Goal: Information Seeking & Learning: Learn about a topic

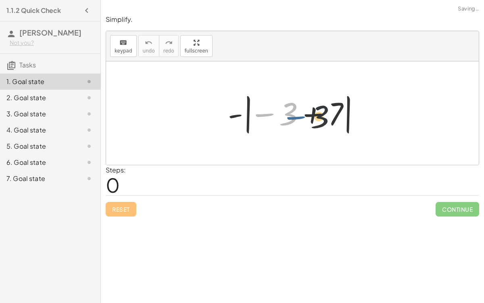
drag, startPoint x: 253, startPoint y: 112, endPoint x: 286, endPoint y: 115, distance: 32.8
click at [286, 115] on div at bounding box center [296, 113] width 144 height 45
click at [316, 114] on div at bounding box center [296, 113] width 144 height 45
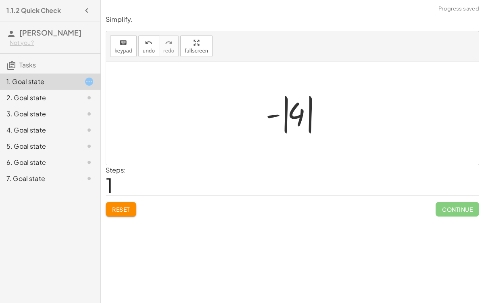
click at [288, 120] on div at bounding box center [296, 113] width 68 height 45
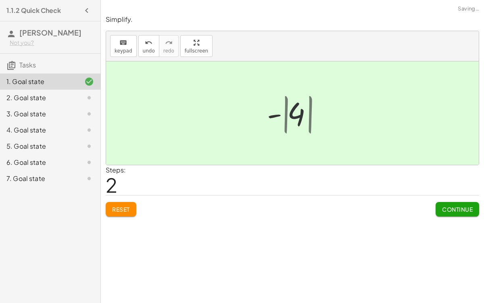
click at [288, 120] on div at bounding box center [295, 113] width 55 height 40
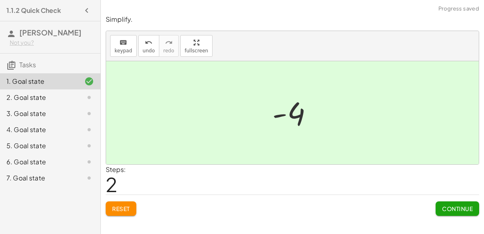
click at [285, 115] on div at bounding box center [295, 113] width 55 height 40
click at [463, 213] on button "Continue" at bounding box center [458, 209] width 44 height 15
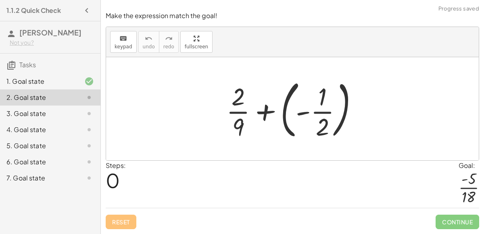
click at [268, 113] on div at bounding box center [295, 108] width 146 height 67
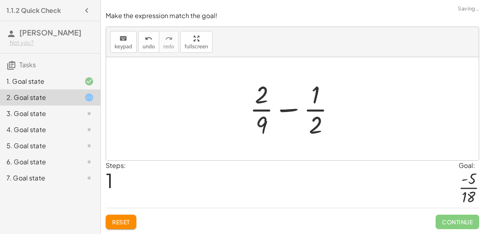
click at [293, 106] on div at bounding box center [296, 109] width 100 height 62
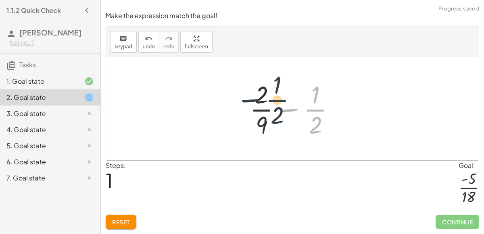
drag, startPoint x: 320, startPoint y: 111, endPoint x: 272, endPoint y: 103, distance: 48.2
click at [272, 103] on div at bounding box center [296, 109] width 100 height 62
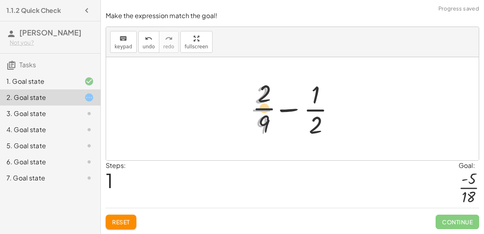
drag, startPoint x: 259, startPoint y: 110, endPoint x: 309, endPoint y: 87, distance: 55.3
click at [309, 87] on div at bounding box center [296, 109] width 100 height 62
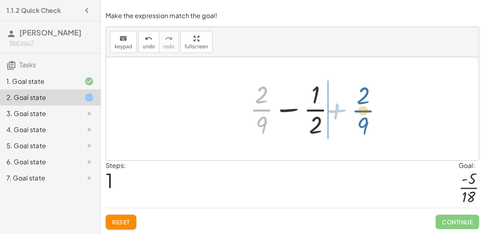
drag, startPoint x: 258, startPoint y: 115, endPoint x: 361, endPoint y: 116, distance: 102.9
click at [361, 116] on div "+ · 2 · 9 + ( - · 1 · 2 ) + · 2 · 9 + · 2 · 9 · 1 · 2 −" at bounding box center [292, 108] width 373 height 103
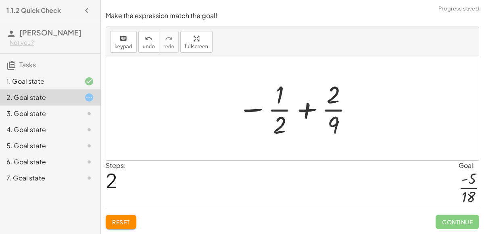
click at [293, 111] on div at bounding box center [296, 109] width 125 height 62
click at [305, 112] on div at bounding box center [296, 109] width 125 height 62
click at [255, 112] on div at bounding box center [296, 109] width 125 height 62
click at [247, 109] on div at bounding box center [296, 109] width 125 height 62
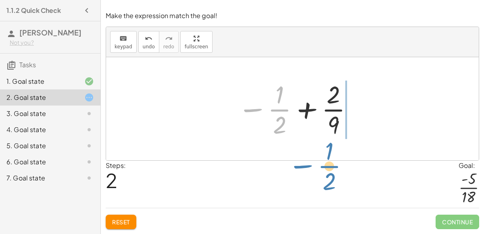
drag, startPoint x: 281, startPoint y: 115, endPoint x: 331, endPoint y: 171, distance: 74.9
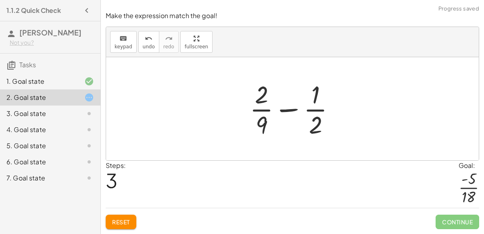
click at [127, 217] on button "Reset" at bounding box center [121, 222] width 31 height 15
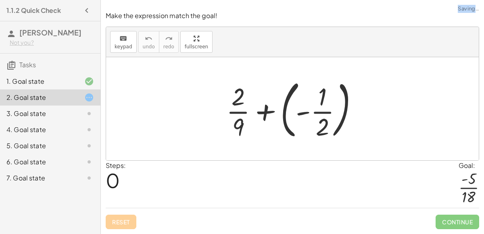
click at [127, 217] on div "Reset Continue" at bounding box center [293, 218] width 374 height 21
click at [126, 217] on div "Reset Continue" at bounding box center [293, 218] width 374 height 21
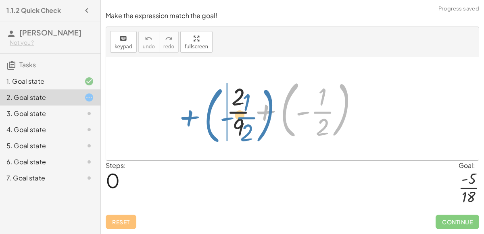
drag, startPoint x: 264, startPoint y: 111, endPoint x: 181, endPoint y: 114, distance: 82.4
click at [181, 114] on div "+ ( - · 1 · 2 ) + · 2 · 9 + ( - · 1 · 2 )" at bounding box center [292, 108] width 373 height 103
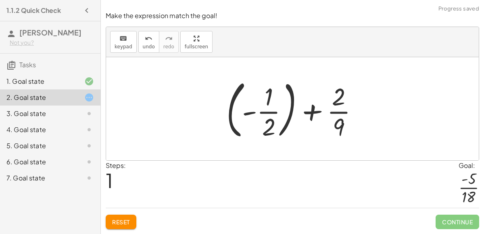
click at [261, 112] on div at bounding box center [295, 108] width 146 height 67
click at [243, 111] on div at bounding box center [295, 108] width 146 height 67
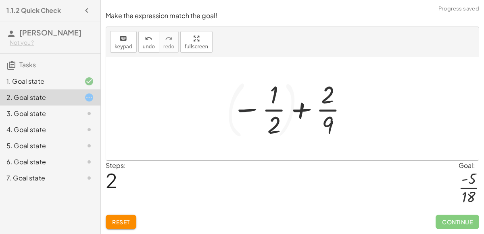
click at [249, 112] on div at bounding box center [290, 109] width 125 height 62
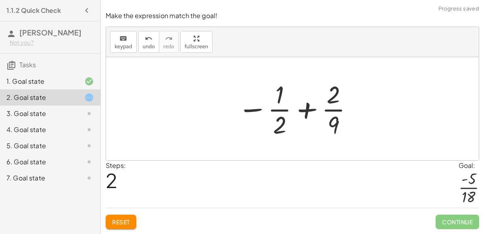
click at [306, 112] on div at bounding box center [296, 109] width 125 height 62
click at [123, 225] on span "Reset" at bounding box center [121, 222] width 18 height 7
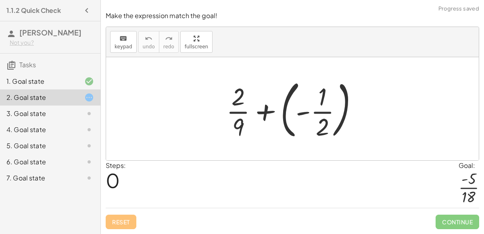
click at [320, 109] on div at bounding box center [295, 108] width 146 height 67
click at [301, 111] on div at bounding box center [295, 108] width 146 height 67
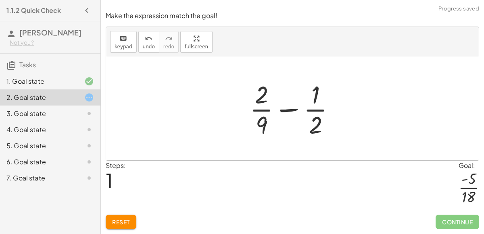
click at [283, 109] on div at bounding box center [296, 109] width 100 height 62
click at [284, 110] on div at bounding box center [296, 109] width 100 height 62
click at [313, 122] on div at bounding box center [296, 109] width 100 height 62
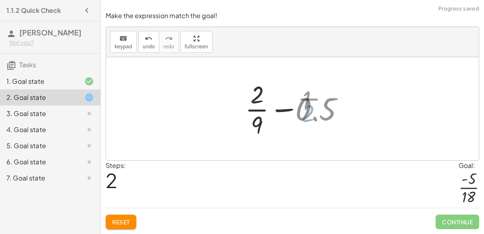
click at [313, 122] on div at bounding box center [295, 109] width 117 height 62
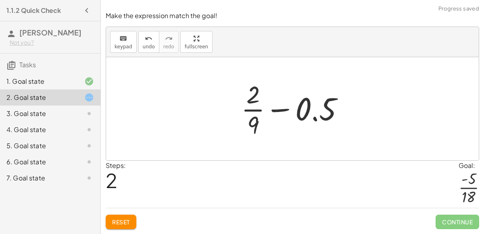
click at [251, 124] on div at bounding box center [295, 109] width 117 height 62
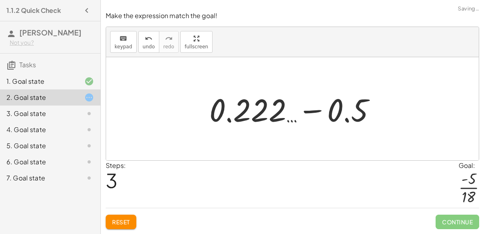
click at [314, 117] on div at bounding box center [295, 109] width 181 height 42
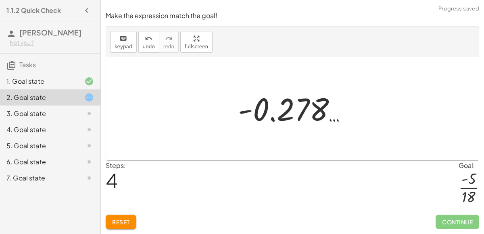
click at [118, 227] on button "Reset" at bounding box center [121, 222] width 31 height 15
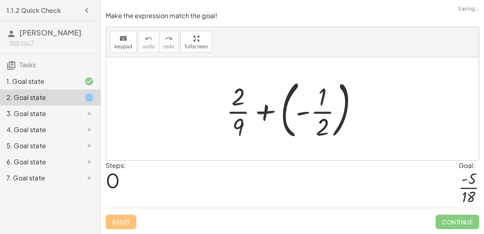
click at [297, 111] on div at bounding box center [295, 108] width 146 height 67
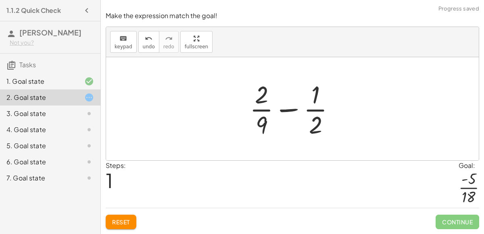
click at [314, 107] on div at bounding box center [296, 109] width 100 height 62
click at [291, 111] on div at bounding box center [296, 109] width 100 height 62
click at [307, 123] on div at bounding box center [296, 109] width 100 height 62
click at [313, 126] on div at bounding box center [296, 109] width 100 height 62
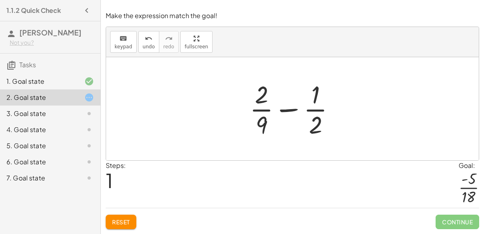
click at [313, 126] on div at bounding box center [296, 109] width 100 height 62
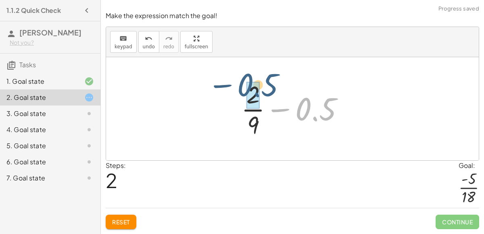
drag, startPoint x: 323, startPoint y: 113, endPoint x: 259, endPoint y: 87, distance: 69.7
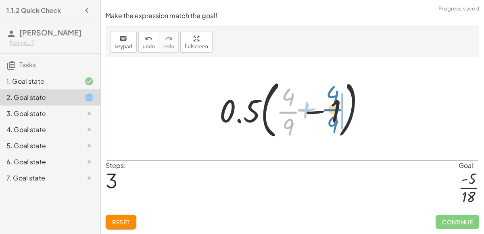
drag, startPoint x: 285, startPoint y: 114, endPoint x: 347, endPoint y: 123, distance: 62.5
click at [347, 123] on div at bounding box center [296, 108] width 160 height 67
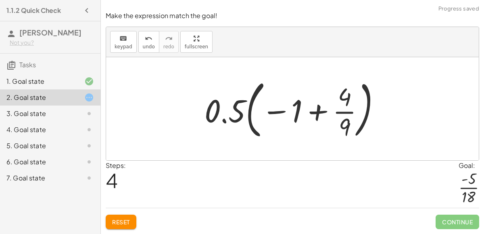
click at [319, 112] on div at bounding box center [296, 108] width 190 height 67
click at [280, 113] on div at bounding box center [296, 108] width 190 height 67
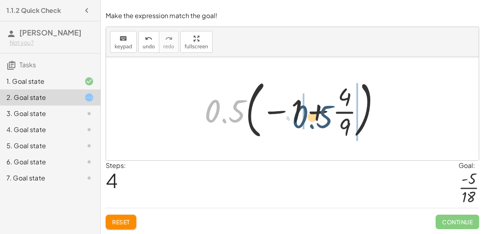
drag, startPoint x: 239, startPoint y: 109, endPoint x: 328, endPoint y: 115, distance: 89.7
click at [328, 115] on div at bounding box center [296, 108] width 190 height 67
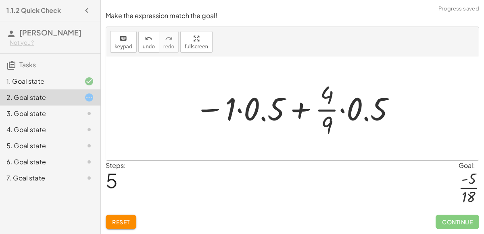
click at [299, 115] on div at bounding box center [296, 109] width 210 height 62
click at [211, 109] on div at bounding box center [296, 109] width 210 height 62
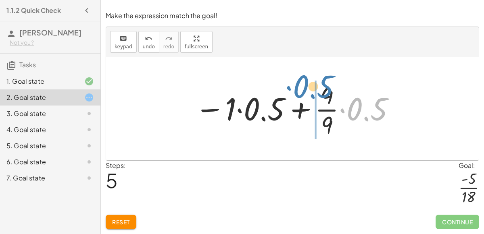
drag, startPoint x: 363, startPoint y: 113, endPoint x: 307, endPoint y: 91, distance: 60.6
click at [307, 91] on div at bounding box center [296, 109] width 210 height 62
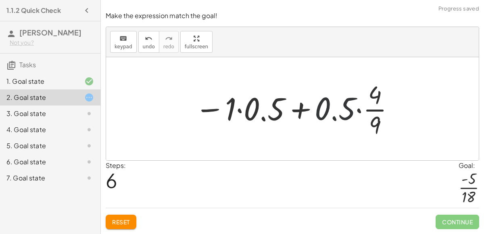
click at [335, 111] on div at bounding box center [296, 109] width 210 height 62
click at [355, 112] on div at bounding box center [296, 109] width 210 height 62
click at [358, 113] on div at bounding box center [296, 109] width 210 height 62
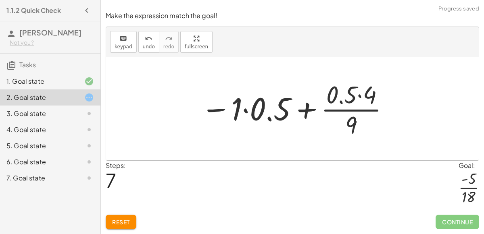
click at [310, 111] on div at bounding box center [295, 109] width 197 height 62
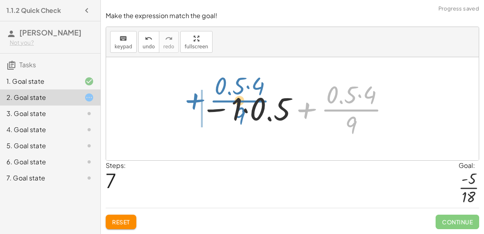
drag, startPoint x: 349, startPoint y: 115, endPoint x: 232, endPoint y: 109, distance: 116.4
click at [232, 109] on div at bounding box center [295, 109] width 197 height 62
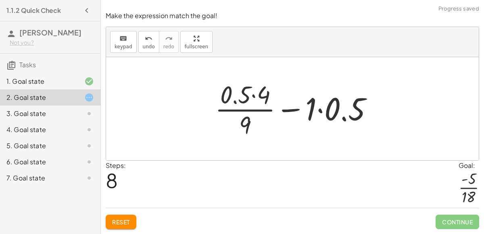
click at [295, 111] on div at bounding box center [297, 109] width 173 height 62
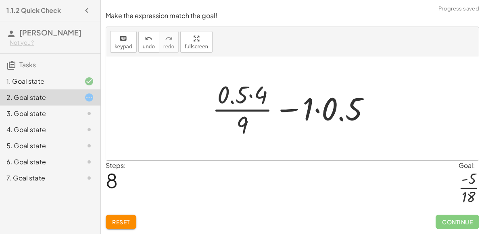
click at [295, 111] on div at bounding box center [295, 109] width 173 height 62
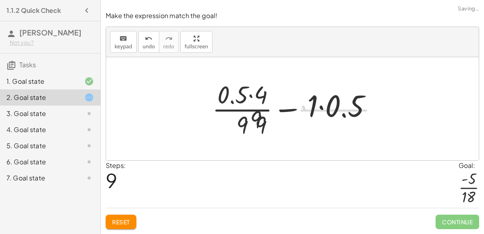
click at [266, 118] on div at bounding box center [296, 109] width 186 height 62
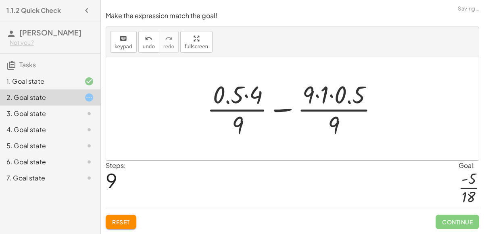
click at [360, 120] on div at bounding box center [296, 109] width 186 height 62
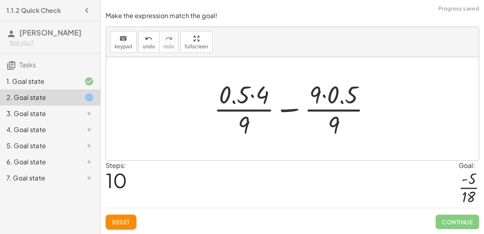
click at [331, 122] on div at bounding box center [296, 109] width 172 height 62
click at [337, 100] on div at bounding box center [296, 109] width 172 height 62
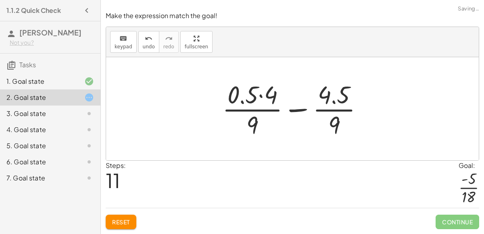
click at [262, 102] on div at bounding box center [295, 109] width 155 height 62
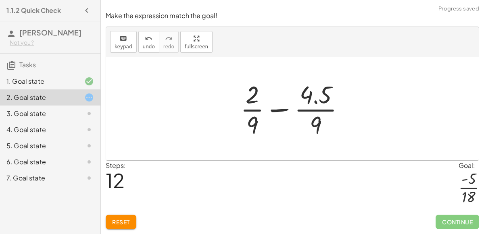
click at [276, 112] on div at bounding box center [295, 109] width 119 height 62
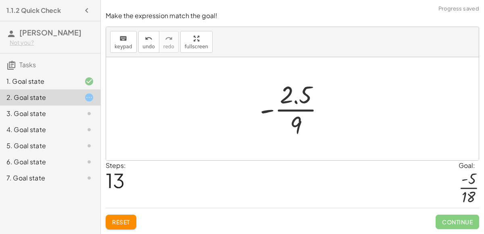
click at [293, 100] on div at bounding box center [296, 109] width 80 height 62
click at [293, 101] on div at bounding box center [296, 109] width 80 height 62
click at [270, 112] on div at bounding box center [296, 109] width 80 height 62
click at [315, 139] on div at bounding box center [296, 109] width 80 height 62
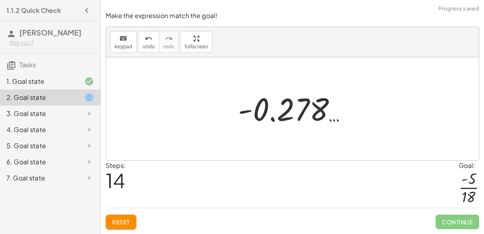
click at [278, 117] on div at bounding box center [295, 109] width 123 height 40
click at [241, 111] on div at bounding box center [295, 109] width 123 height 40
click at [148, 57] on div "keyboard keypad undo [PERSON_NAME] redo fullscreen" at bounding box center [292, 42] width 373 height 30
click at [147, 45] on span "undo" at bounding box center [149, 47] width 12 height 6
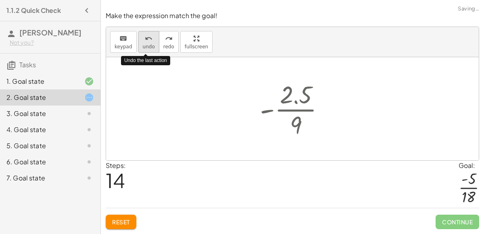
click at [147, 45] on span "undo" at bounding box center [149, 47] width 12 height 6
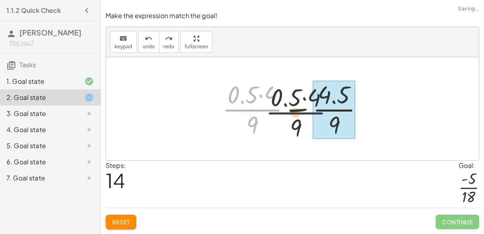
drag, startPoint x: 255, startPoint y: 107, endPoint x: 337, endPoint y: 110, distance: 82.0
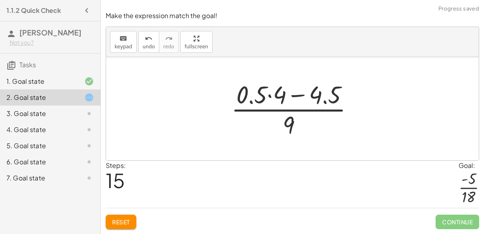
click at [270, 98] on div at bounding box center [295, 109] width 137 height 62
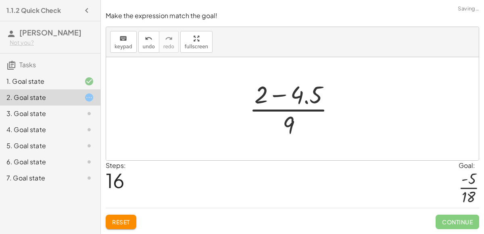
click at [285, 96] on div at bounding box center [295, 109] width 100 height 62
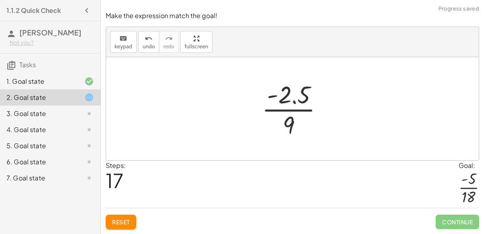
click at [292, 103] on div at bounding box center [296, 109] width 76 height 62
click at [272, 96] on div at bounding box center [296, 109] width 76 height 62
click at [128, 221] on span "Reset" at bounding box center [121, 222] width 18 height 7
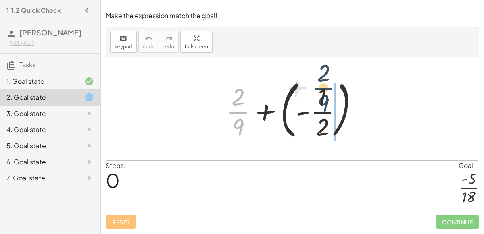
drag, startPoint x: 234, startPoint y: 109, endPoint x: 324, endPoint y: 82, distance: 93.7
click at [324, 82] on div at bounding box center [295, 108] width 146 height 67
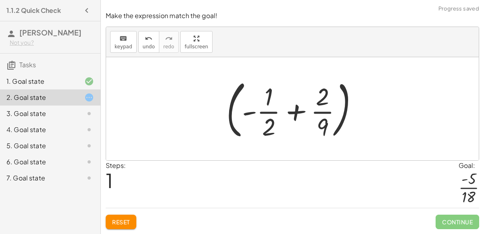
click at [302, 114] on div at bounding box center [295, 108] width 146 height 67
click at [332, 110] on div at bounding box center [295, 108] width 146 height 67
click at [343, 111] on div at bounding box center [295, 108] width 146 height 67
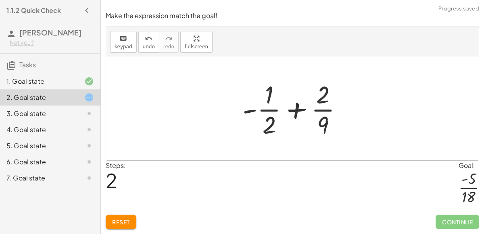
click at [299, 110] on div at bounding box center [296, 109] width 115 height 62
click at [325, 120] on div at bounding box center [296, 109] width 115 height 62
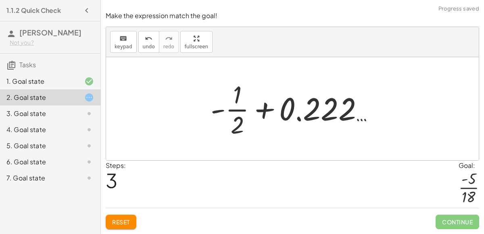
click at [230, 126] on div at bounding box center [296, 109] width 179 height 62
click at [236, 127] on div at bounding box center [296, 109] width 179 height 62
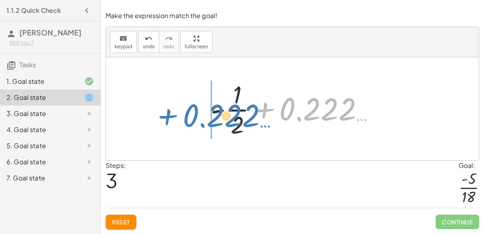
drag, startPoint x: 310, startPoint y: 113, endPoint x: 213, endPoint y: 119, distance: 97.1
click at [213, 119] on div at bounding box center [296, 109] width 179 height 62
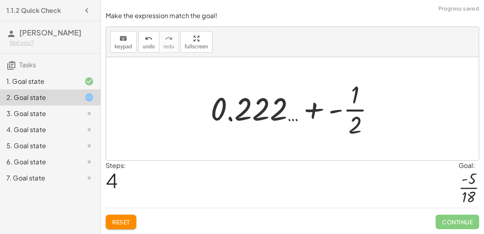
click at [307, 108] on div at bounding box center [296, 109] width 179 height 62
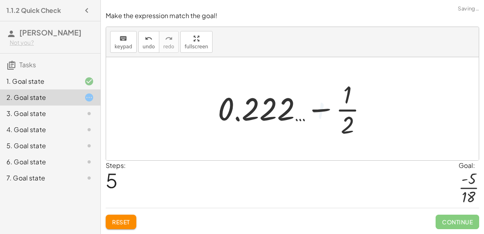
click at [348, 120] on div at bounding box center [296, 109] width 164 height 62
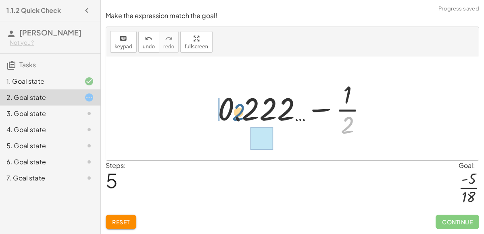
drag, startPoint x: 348, startPoint y: 120, endPoint x: 239, endPoint y: 107, distance: 110.1
click at [239, 107] on div at bounding box center [296, 109] width 164 height 62
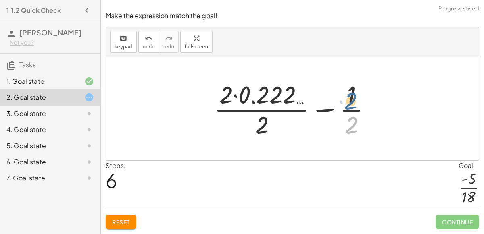
drag, startPoint x: 352, startPoint y: 122, endPoint x: 352, endPoint y: 98, distance: 24.2
click at [352, 98] on div at bounding box center [296, 109] width 172 height 62
click at [354, 112] on div at bounding box center [296, 109] width 172 height 62
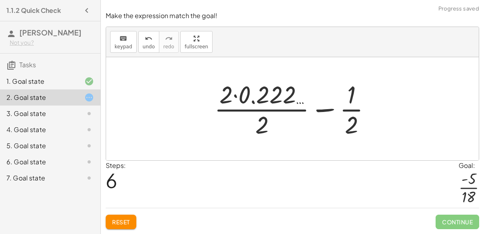
click at [255, 106] on div at bounding box center [296, 109] width 172 height 62
click at [233, 98] on div at bounding box center [296, 109] width 172 height 62
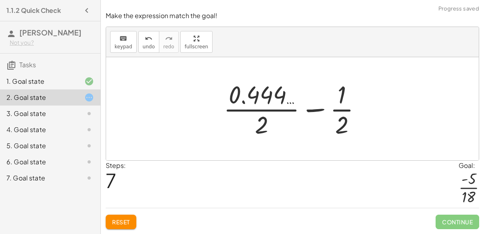
click at [249, 102] on div at bounding box center [296, 109] width 153 height 62
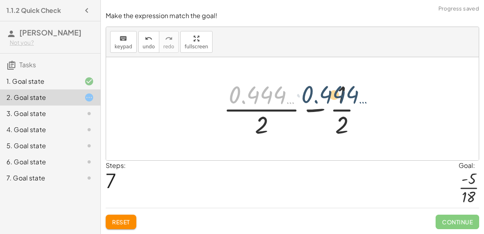
drag, startPoint x: 253, startPoint y: 102, endPoint x: 329, endPoint y: 102, distance: 75.5
click at [329, 102] on div at bounding box center [296, 109] width 153 height 62
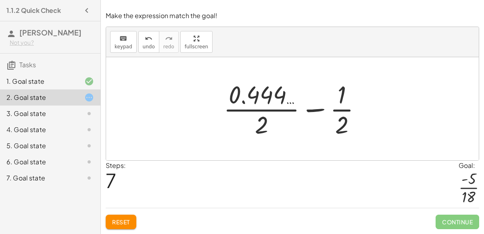
click at [259, 123] on div at bounding box center [296, 109] width 153 height 62
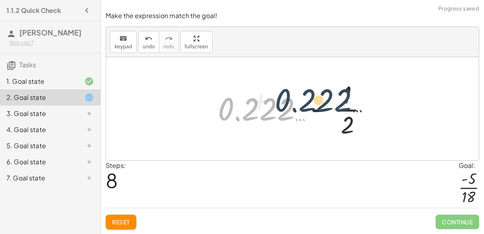
drag, startPoint x: 259, startPoint y: 115, endPoint x: 337, endPoint y: 108, distance: 77.9
click at [337, 108] on div at bounding box center [296, 109] width 164 height 62
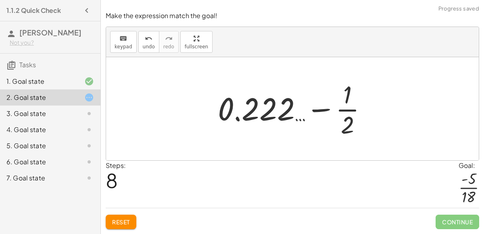
click at [126, 216] on button "Reset" at bounding box center [121, 222] width 31 height 15
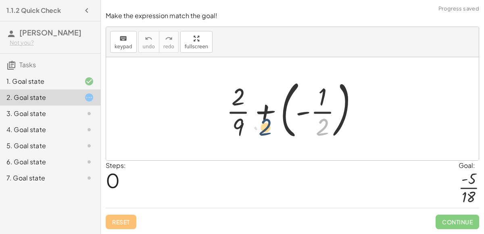
drag, startPoint x: 331, startPoint y: 121, endPoint x: 246, endPoint y: 112, distance: 85.3
click at [246, 112] on div at bounding box center [295, 108] width 146 height 67
drag, startPoint x: 323, startPoint y: 101, endPoint x: 229, endPoint y: 117, distance: 95.3
click at [229, 117] on div at bounding box center [295, 108] width 146 height 67
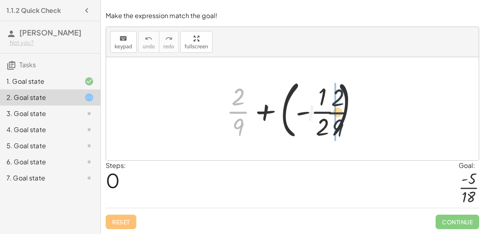
drag, startPoint x: 232, startPoint y: 113, endPoint x: 336, endPoint y: 113, distance: 103.3
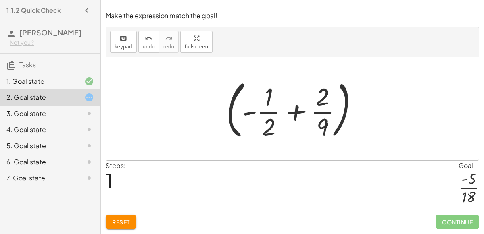
click at [324, 128] on div at bounding box center [295, 108] width 146 height 67
click at [346, 115] on div at bounding box center [295, 108] width 146 height 67
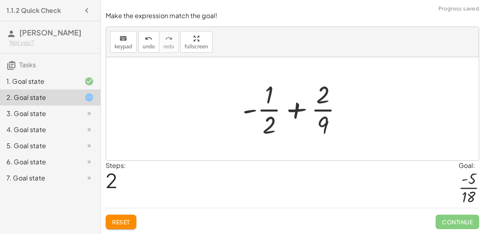
click at [298, 112] on div at bounding box center [296, 109] width 115 height 62
click at [123, 218] on button "Reset" at bounding box center [121, 222] width 31 height 15
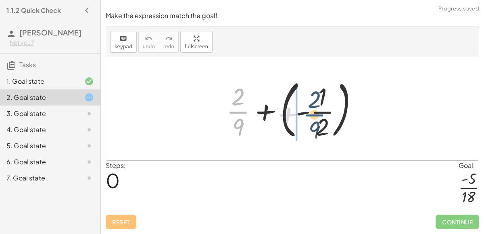
drag, startPoint x: 234, startPoint y: 113, endPoint x: 312, endPoint y: 115, distance: 77.1
click at [312, 115] on div at bounding box center [295, 108] width 146 height 67
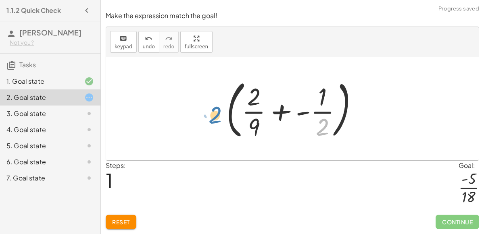
drag, startPoint x: 324, startPoint y: 128, endPoint x: 214, endPoint y: 116, distance: 110.1
drag, startPoint x: 322, startPoint y: 132, endPoint x: 240, endPoint y: 123, distance: 82.4
click at [240, 123] on div at bounding box center [295, 108] width 146 height 67
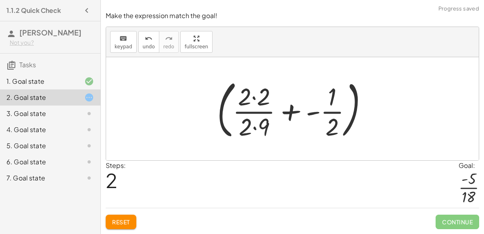
click at [253, 100] on div at bounding box center [296, 108] width 166 height 67
click at [255, 129] on div at bounding box center [296, 108] width 164 height 67
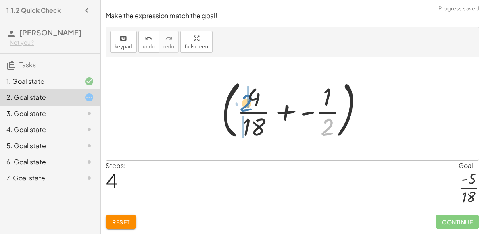
drag, startPoint x: 330, startPoint y: 127, endPoint x: 249, endPoint y: 103, distance: 84.7
click at [249, 103] on div at bounding box center [296, 108] width 156 height 67
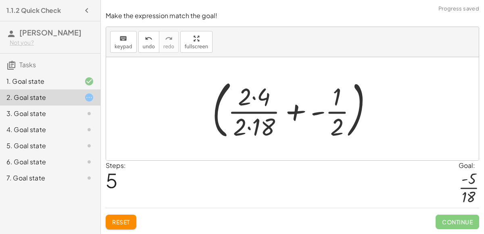
click at [253, 100] on div at bounding box center [296, 108] width 176 height 67
drag, startPoint x: 244, startPoint y: 130, endPoint x: 254, endPoint y: 105, distance: 27.4
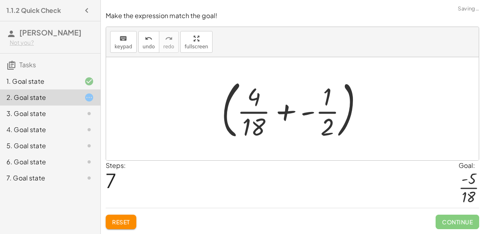
click at [312, 111] on div at bounding box center [296, 108] width 156 height 67
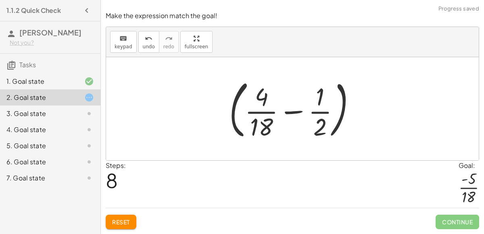
click at [303, 113] on div at bounding box center [296, 108] width 142 height 67
click at [295, 113] on div at bounding box center [296, 108] width 142 height 67
drag, startPoint x: 320, startPoint y: 101, endPoint x: 246, endPoint y: 101, distance: 73.5
click at [246, 101] on div at bounding box center [296, 108] width 142 height 67
click at [233, 107] on div at bounding box center [296, 108] width 142 height 67
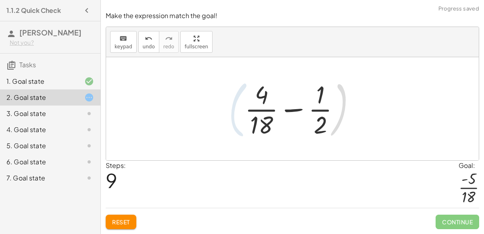
click at [282, 114] on div at bounding box center [296, 109] width 110 height 62
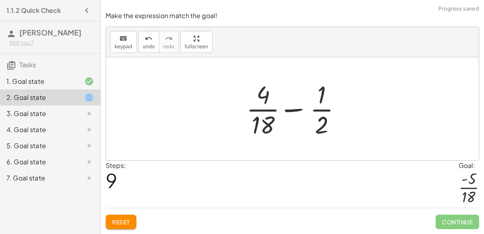
click at [278, 115] on div at bounding box center [296, 109] width 110 height 62
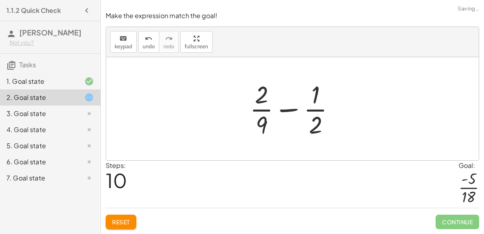
click at [119, 221] on span "Reset" at bounding box center [121, 222] width 18 height 7
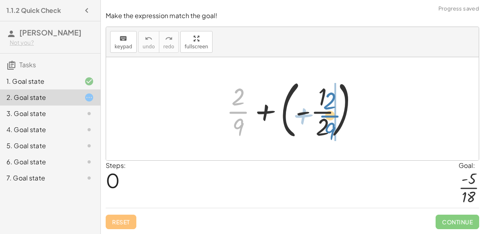
drag, startPoint x: 242, startPoint y: 115, endPoint x: 335, endPoint y: 119, distance: 92.9
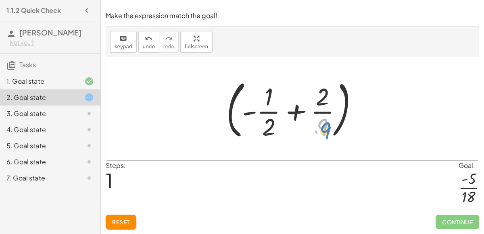
drag, startPoint x: 322, startPoint y: 126, endPoint x: 324, endPoint y: 130, distance: 4.4
click at [324, 130] on div at bounding box center [295, 108] width 146 height 67
drag, startPoint x: 322, startPoint y: 102, endPoint x: 264, endPoint y: 110, distance: 58.6
click at [264, 110] on div at bounding box center [295, 108] width 146 height 67
drag, startPoint x: 322, startPoint y: 97, endPoint x: 253, endPoint y: 98, distance: 69.8
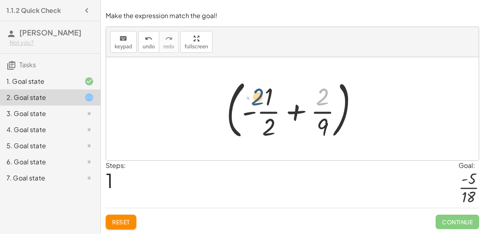
click at [253, 98] on div at bounding box center [295, 108] width 146 height 67
click at [245, 113] on div at bounding box center [295, 108] width 146 height 67
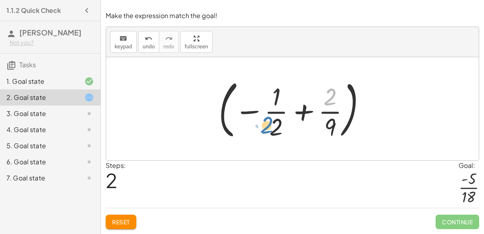
drag, startPoint x: 327, startPoint y: 96, endPoint x: 264, endPoint y: 107, distance: 63.8
click at [264, 107] on div at bounding box center [296, 108] width 162 height 67
click at [249, 110] on div at bounding box center [296, 108] width 162 height 67
click at [251, 112] on div at bounding box center [296, 108] width 162 height 67
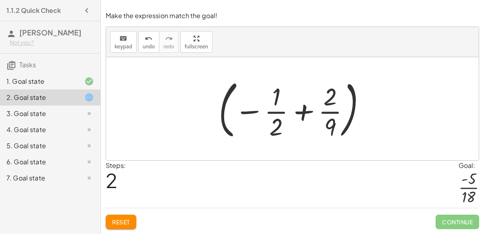
click at [303, 117] on div at bounding box center [296, 108] width 162 height 67
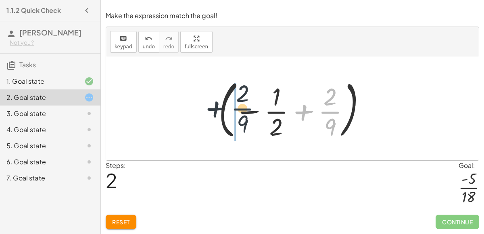
drag, startPoint x: 327, startPoint y: 114, endPoint x: 236, endPoint y: 111, distance: 91.7
click at [236, 111] on div at bounding box center [296, 108] width 162 height 67
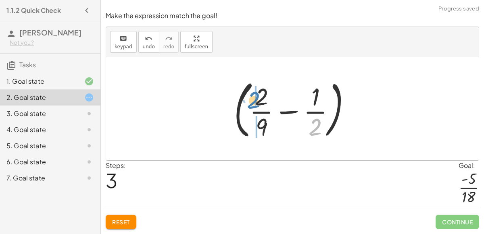
drag, startPoint x: 318, startPoint y: 128, endPoint x: 257, endPoint y: 101, distance: 67.2
click at [257, 101] on div at bounding box center [296, 108] width 132 height 67
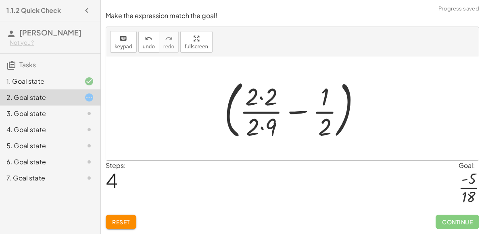
click at [260, 128] on div at bounding box center [295, 108] width 151 height 67
click at [260, 99] on div at bounding box center [295, 108] width 151 height 67
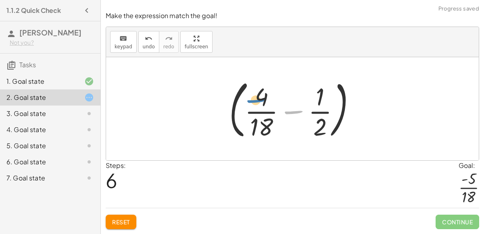
drag, startPoint x: 290, startPoint y: 113, endPoint x: 253, endPoint y: 102, distance: 39.2
click at [253, 102] on div at bounding box center [296, 108] width 142 height 67
click at [297, 112] on div at bounding box center [296, 108] width 142 height 67
drag, startPoint x: 297, startPoint y: 112, endPoint x: 262, endPoint y: 95, distance: 39.2
click at [262, 95] on div at bounding box center [296, 108] width 142 height 67
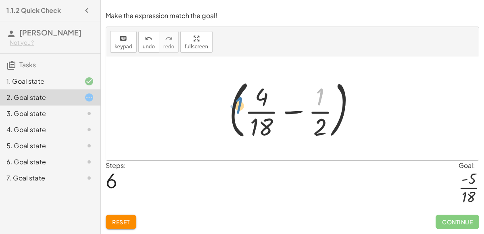
drag, startPoint x: 320, startPoint y: 102, endPoint x: 240, endPoint y: 111, distance: 80.0
click at [240, 111] on div at bounding box center [296, 108] width 142 height 67
click at [256, 105] on div at bounding box center [296, 108] width 142 height 67
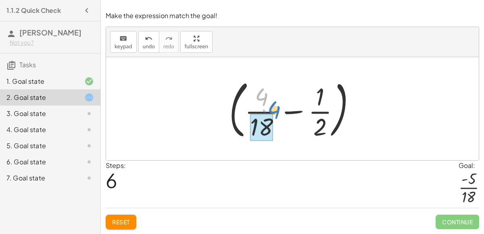
drag, startPoint x: 261, startPoint y: 99, endPoint x: 283, endPoint y: 111, distance: 24.7
click at [283, 111] on div at bounding box center [296, 108] width 142 height 67
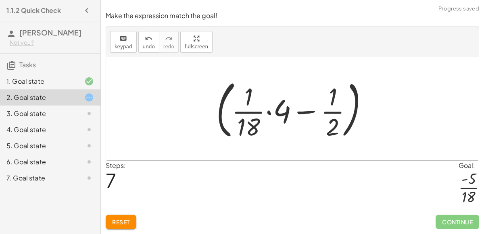
click at [272, 114] on div at bounding box center [295, 108] width 167 height 67
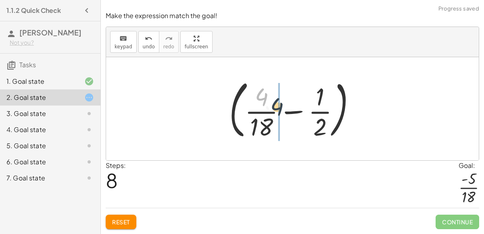
drag, startPoint x: 259, startPoint y: 104, endPoint x: 275, endPoint y: 115, distance: 19.5
click at [275, 115] on div at bounding box center [296, 108] width 142 height 67
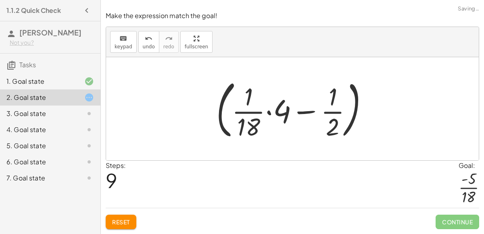
click at [302, 116] on div at bounding box center [295, 108] width 167 height 67
click at [303, 115] on div at bounding box center [295, 108] width 167 height 67
drag, startPoint x: 333, startPoint y: 121, endPoint x: 260, endPoint y: 99, distance: 76.6
click at [260, 99] on div at bounding box center [295, 108] width 167 height 67
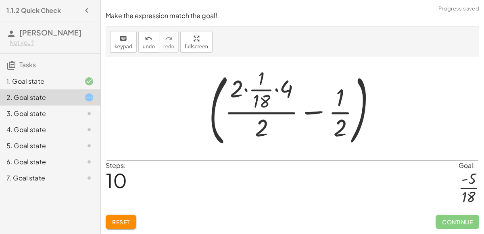
click at [263, 129] on div at bounding box center [296, 109] width 182 height 83
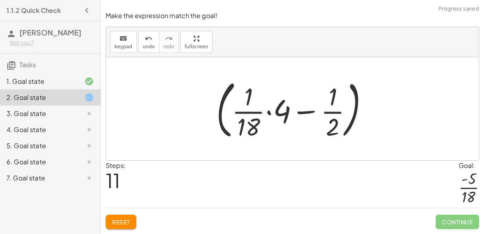
click at [267, 115] on div at bounding box center [295, 108] width 167 height 67
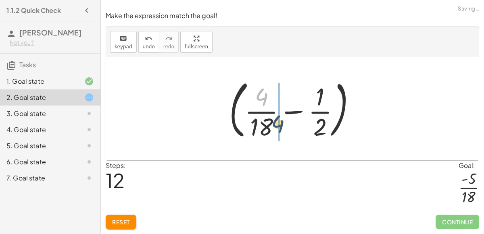
drag, startPoint x: 260, startPoint y: 98, endPoint x: 277, endPoint y: 125, distance: 32.3
click at [277, 125] on div at bounding box center [296, 108] width 142 height 67
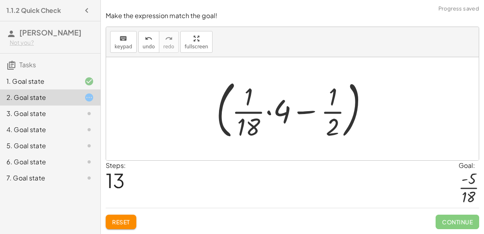
click at [343, 142] on div at bounding box center [295, 108] width 167 height 67
drag, startPoint x: 339, startPoint y: 132, endPoint x: 278, endPoint y: 117, distance: 63.1
click at [278, 117] on div at bounding box center [295, 108] width 167 height 67
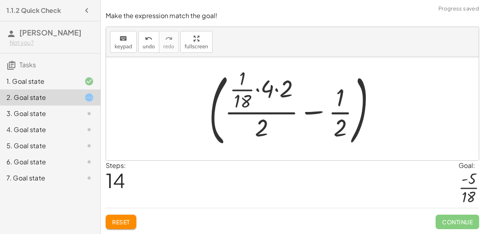
click at [267, 114] on div at bounding box center [296, 109] width 182 height 83
click at [265, 130] on div at bounding box center [296, 109] width 182 height 83
click at [256, 90] on div at bounding box center [296, 109] width 182 height 83
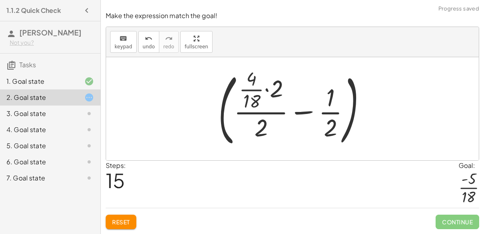
click at [267, 90] on div at bounding box center [295, 109] width 163 height 83
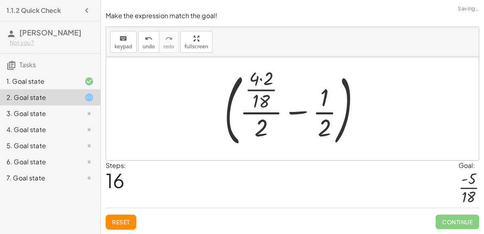
click at [261, 82] on div at bounding box center [295, 109] width 151 height 83
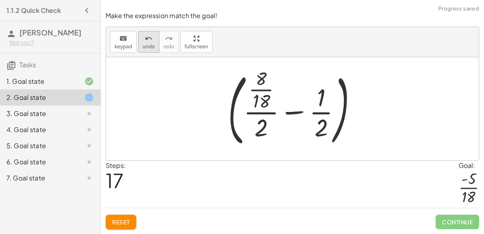
click at [138, 47] on button "undo undo" at bounding box center [148, 42] width 21 height 22
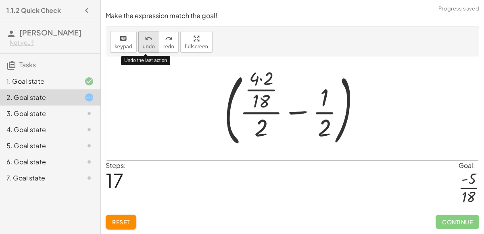
click at [143, 48] on span "undo" at bounding box center [149, 47] width 12 height 6
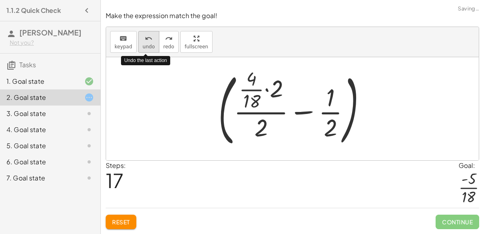
click at [143, 48] on span "undo" at bounding box center [149, 47] width 12 height 6
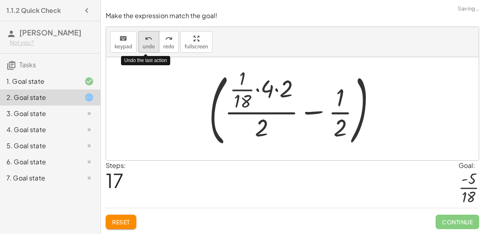
click at [143, 48] on span "undo" at bounding box center [149, 47] width 12 height 6
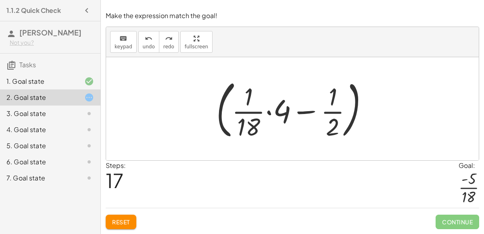
click at [124, 228] on button "Reset" at bounding box center [121, 222] width 31 height 15
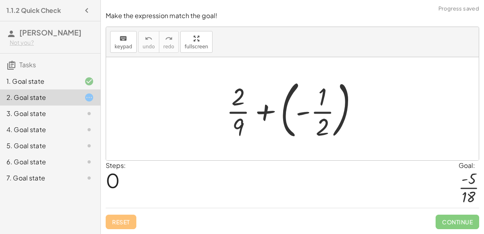
click at [81, 132] on div at bounding box center [82, 130] width 23 height 10
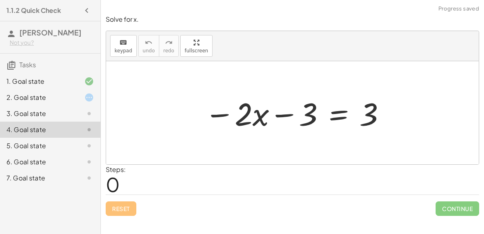
click at [64, 96] on div "2. Goal state" at bounding box center [38, 98] width 65 height 10
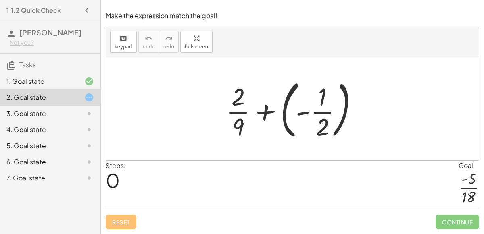
click at [312, 110] on div at bounding box center [295, 108] width 146 height 67
click at [271, 111] on div at bounding box center [295, 108] width 146 height 67
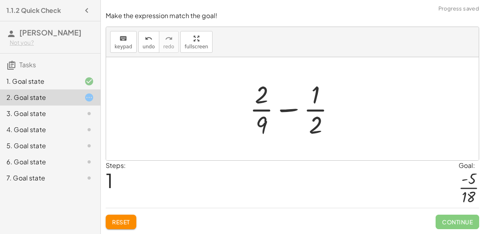
click at [296, 104] on div at bounding box center [296, 109] width 100 height 62
click at [289, 122] on div at bounding box center [296, 109] width 100 height 62
click at [259, 119] on div at bounding box center [296, 109] width 100 height 62
click at [266, 99] on div at bounding box center [296, 109] width 100 height 62
click at [318, 109] on div at bounding box center [296, 109] width 100 height 62
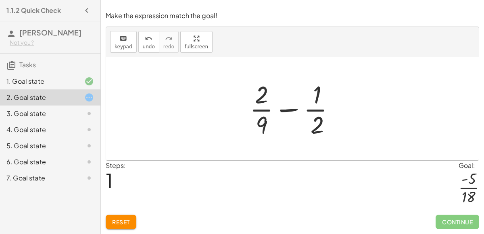
click at [314, 118] on div at bounding box center [296, 109] width 100 height 62
click at [293, 111] on div at bounding box center [296, 109] width 100 height 62
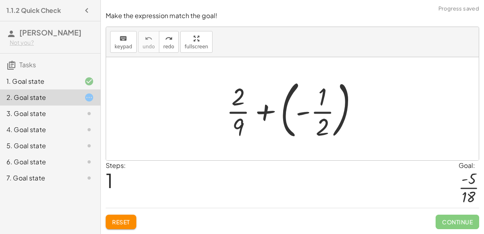
click at [266, 113] on div at bounding box center [295, 108] width 146 height 67
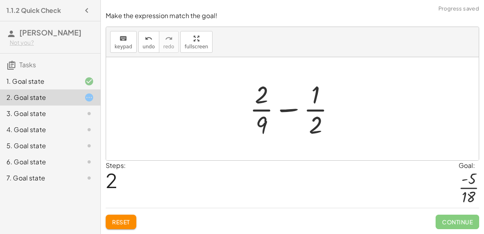
click at [284, 109] on div at bounding box center [296, 109] width 100 height 62
click at [253, 130] on div at bounding box center [296, 109] width 100 height 62
click at [253, 129] on div at bounding box center [296, 109] width 100 height 62
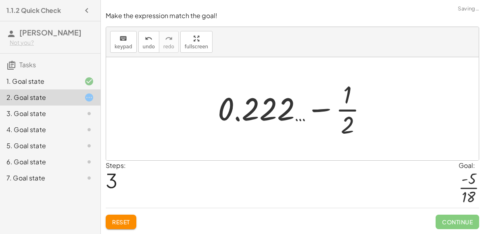
click at [302, 111] on div at bounding box center [296, 109] width 164 height 62
click at [143, 45] on span "undo" at bounding box center [149, 47] width 12 height 6
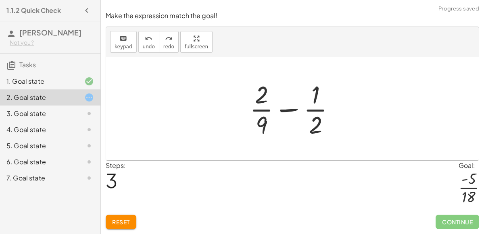
click at [281, 108] on div at bounding box center [296, 109] width 100 height 62
click at [281, 108] on div at bounding box center [296, 109] width 136 height 62
click at [281, 108] on div at bounding box center [295, 109] width 99 height 62
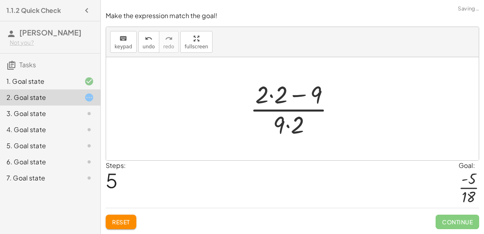
click at [281, 108] on div at bounding box center [295, 109] width 99 height 62
click at [283, 98] on div at bounding box center [295, 109] width 99 height 62
click at [289, 96] on div at bounding box center [295, 109] width 80 height 62
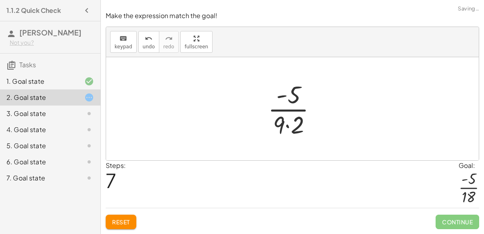
click at [296, 124] on div at bounding box center [295, 109] width 63 height 62
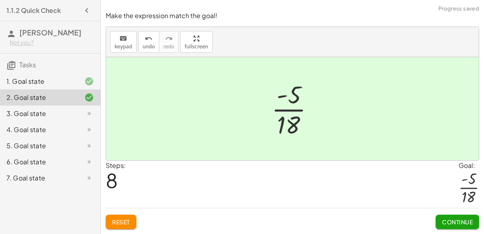
click at [448, 218] on button "Continue" at bounding box center [458, 222] width 44 height 15
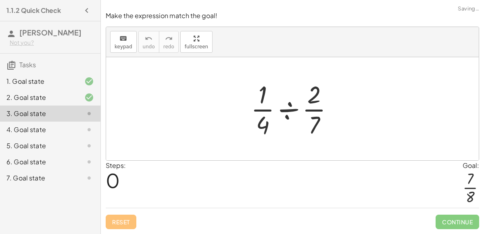
click at [284, 110] on div at bounding box center [295, 109] width 97 height 62
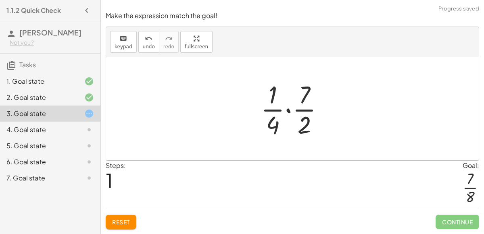
click at [289, 109] on div at bounding box center [295, 109] width 77 height 62
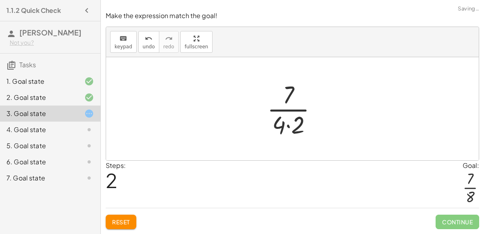
click at [276, 132] on div at bounding box center [295, 109] width 65 height 62
click at [298, 126] on div at bounding box center [295, 109] width 65 height 62
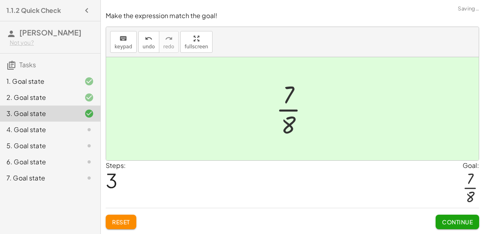
click at [448, 224] on span "Continue" at bounding box center [457, 222] width 31 height 7
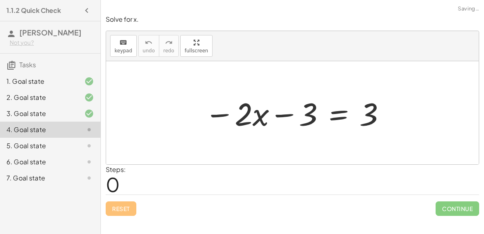
click at [298, 115] on div at bounding box center [296, 113] width 190 height 42
click at [328, 117] on div at bounding box center [296, 113] width 190 height 42
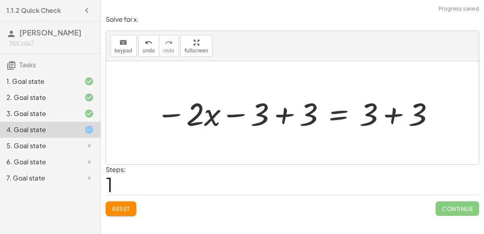
click at [280, 117] on div at bounding box center [295, 113] width 287 height 42
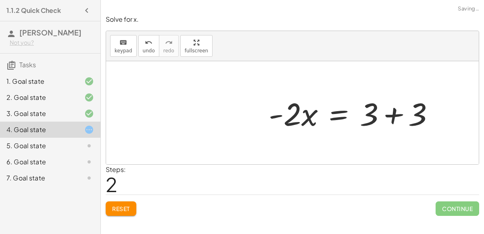
click at [382, 116] on div at bounding box center [355, 113] width 180 height 42
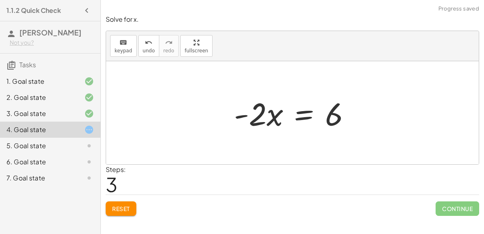
click at [307, 119] on div at bounding box center [295, 113] width 131 height 42
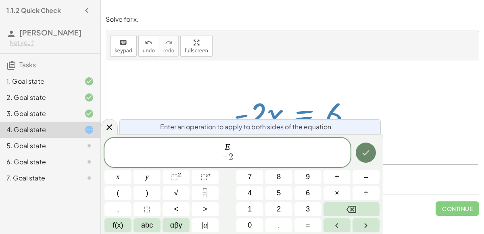
click at [370, 149] on icon "Done" at bounding box center [366, 153] width 10 height 10
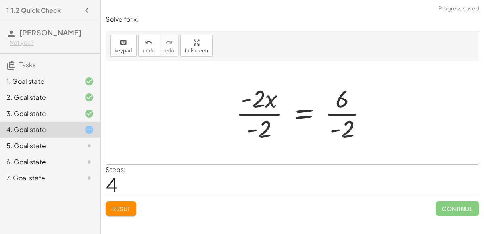
click at [259, 107] on div at bounding box center [305, 113] width 146 height 62
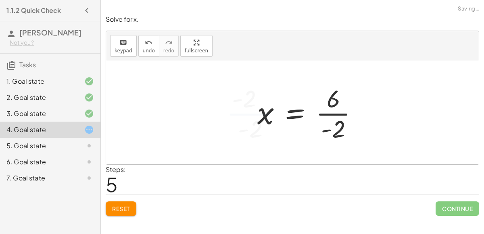
click at [326, 113] on div at bounding box center [310, 113] width 115 height 62
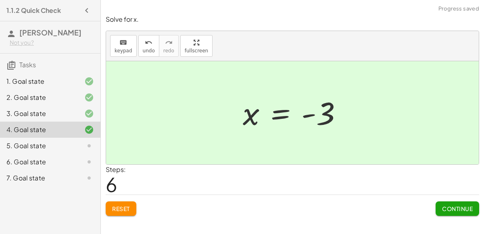
click at [443, 203] on button "Continue" at bounding box center [458, 209] width 44 height 15
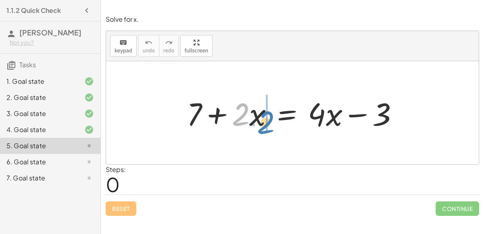
drag, startPoint x: 239, startPoint y: 119, endPoint x: 264, endPoint y: 127, distance: 26.3
click at [264, 127] on div at bounding box center [296, 113] width 226 height 42
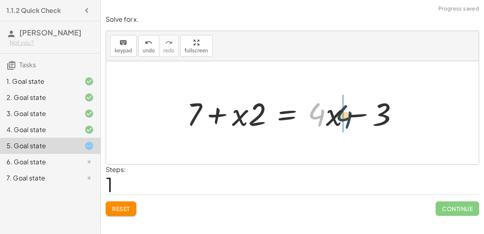
drag, startPoint x: 317, startPoint y: 117, endPoint x: 345, endPoint y: 119, distance: 27.9
click at [345, 119] on div at bounding box center [296, 113] width 226 height 42
click at [316, 117] on div at bounding box center [296, 113] width 226 height 42
drag, startPoint x: 336, startPoint y: 113, endPoint x: 344, endPoint y: 123, distance: 12.6
click at [344, 123] on div at bounding box center [296, 113] width 226 height 42
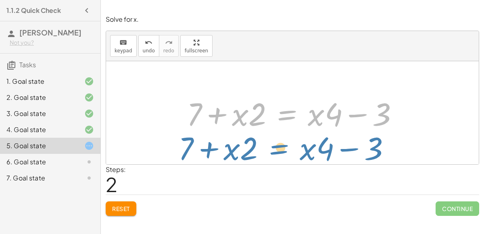
drag, startPoint x: 284, startPoint y: 112, endPoint x: 262, endPoint y: 135, distance: 31.7
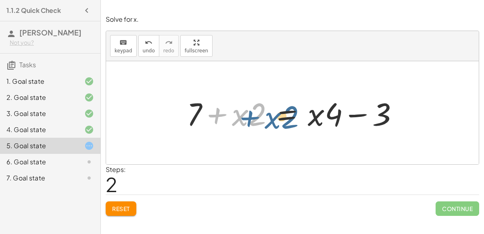
drag, startPoint x: 213, startPoint y: 114, endPoint x: 226, endPoint y: 116, distance: 13.5
click at [226, 116] on div at bounding box center [296, 113] width 226 height 42
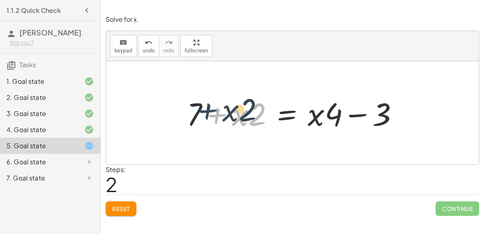
drag, startPoint x: 219, startPoint y: 116, endPoint x: 211, endPoint y: 113, distance: 8.7
click at [211, 113] on div at bounding box center [296, 113] width 226 height 42
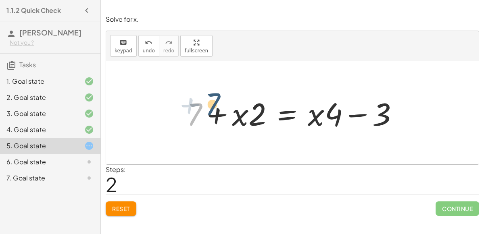
drag, startPoint x: 196, startPoint y: 111, endPoint x: 207, endPoint y: 105, distance: 12.5
click at [207, 105] on div at bounding box center [296, 113] width 226 height 42
drag, startPoint x: 234, startPoint y: 117, endPoint x: 257, endPoint y: 119, distance: 22.3
click at [257, 119] on div at bounding box center [296, 113] width 226 height 42
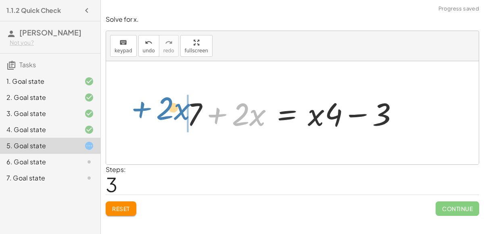
drag, startPoint x: 213, startPoint y: 111, endPoint x: 137, endPoint y: 105, distance: 76.1
click at [137, 105] on div "+ 7 + · 2 · x = + · 4 · x − 3 + 7 + · x · 2 = + · 4 · x − 3 + 7 + · x · 2 = + ·…" at bounding box center [292, 112] width 373 height 103
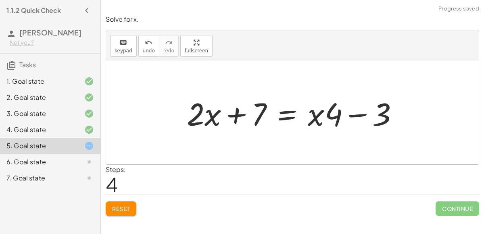
click at [237, 119] on div at bounding box center [296, 113] width 226 height 42
drag, startPoint x: 254, startPoint y: 117, endPoint x: 333, endPoint y: 121, distance: 78.8
click at [333, 121] on div at bounding box center [296, 113] width 226 height 42
drag, startPoint x: 375, startPoint y: 108, endPoint x: 301, endPoint y: 111, distance: 73.9
click at [301, 111] on div at bounding box center [296, 113] width 226 height 42
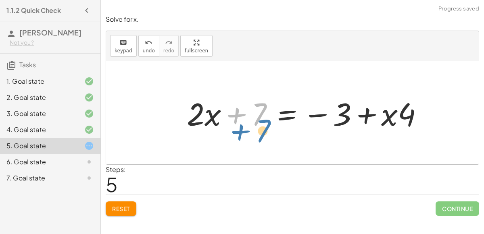
drag, startPoint x: 259, startPoint y: 103, endPoint x: 260, endPoint y: 119, distance: 15.8
click at [260, 119] on div at bounding box center [308, 113] width 251 height 42
click at [312, 113] on div at bounding box center [308, 113] width 251 height 42
click at [313, 113] on div at bounding box center [308, 113] width 251 height 42
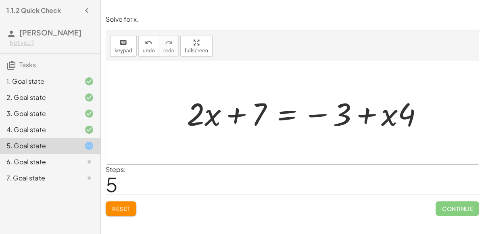
click at [365, 117] on div at bounding box center [308, 113] width 251 height 42
drag, startPoint x: 341, startPoint y: 114, endPoint x: 246, endPoint y: 142, distance: 99.6
drag, startPoint x: 260, startPoint y: 114, endPoint x: 441, endPoint y: 124, distance: 181.1
click at [207, 95] on div at bounding box center [308, 113] width 251 height 42
click at [210, 114] on div at bounding box center [308, 113] width 251 height 42
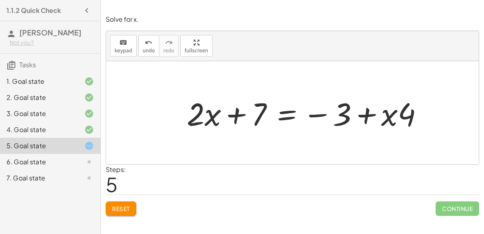
click at [207, 119] on div at bounding box center [308, 113] width 251 height 42
click at [206, 126] on div at bounding box center [308, 113] width 251 height 42
click at [207, 127] on div at bounding box center [308, 113] width 251 height 42
drag, startPoint x: 234, startPoint y: 110, endPoint x: 340, endPoint y: 113, distance: 105.8
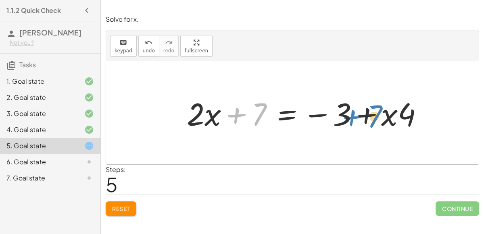
click at [340, 113] on div at bounding box center [308, 113] width 251 height 42
click at [132, 214] on button "Reset" at bounding box center [121, 209] width 31 height 15
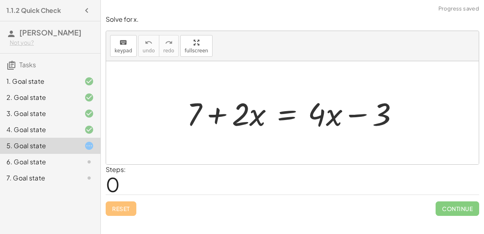
click at [132, 214] on div "Reset Continue" at bounding box center [293, 205] width 374 height 21
click at [247, 119] on div at bounding box center [296, 113] width 226 height 42
drag, startPoint x: 239, startPoint y: 115, endPoint x: 269, endPoint y: 120, distance: 30.3
click at [269, 120] on div at bounding box center [296, 113] width 226 height 42
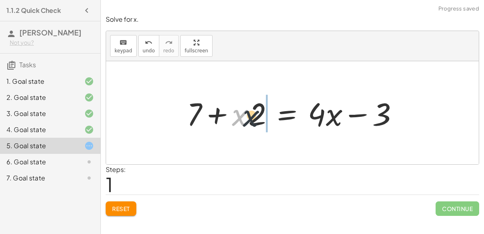
drag, startPoint x: 242, startPoint y: 117, endPoint x: 273, endPoint y: 119, distance: 31.5
click at [273, 119] on div at bounding box center [296, 113] width 226 height 42
click at [215, 117] on div at bounding box center [296, 113] width 226 height 42
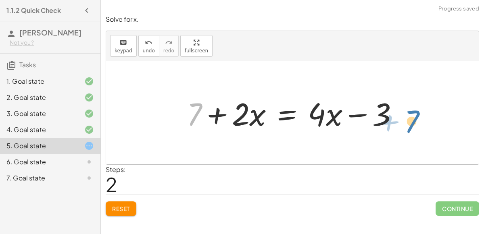
drag, startPoint x: 196, startPoint y: 115, endPoint x: 426, endPoint y: 113, distance: 230.1
click at [364, 113] on div at bounding box center [296, 113] width 226 height 42
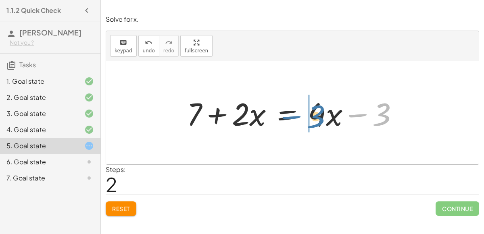
drag, startPoint x: 382, startPoint y: 115, endPoint x: 315, endPoint y: 117, distance: 66.6
click at [315, 117] on div at bounding box center [296, 113] width 226 height 42
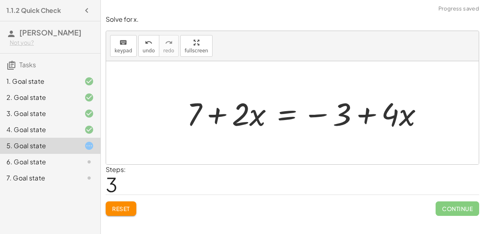
click at [369, 119] on div at bounding box center [308, 113] width 251 height 42
drag, startPoint x: 191, startPoint y: 111, endPoint x: 387, endPoint y: 113, distance: 195.7
click at [387, 113] on div at bounding box center [308, 113] width 251 height 42
click at [71, 163] on div "6. Goal state" at bounding box center [38, 162] width 65 height 10
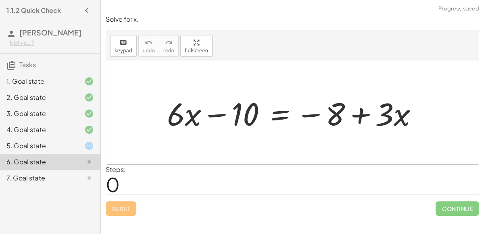
click at [200, 115] on div at bounding box center [296, 113] width 266 height 42
click at [217, 112] on div at bounding box center [296, 113] width 266 height 42
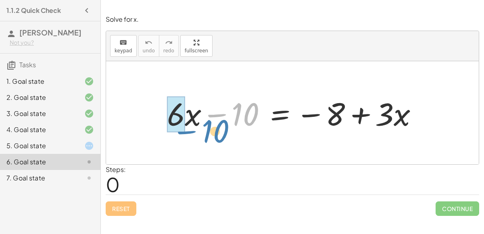
drag, startPoint x: 233, startPoint y: 114, endPoint x: 126, endPoint y: 127, distance: 107.7
click at [126, 127] on div "− 10 + · 6 · x − 10 = − 8 + · 3 · x" at bounding box center [292, 112] width 373 height 103
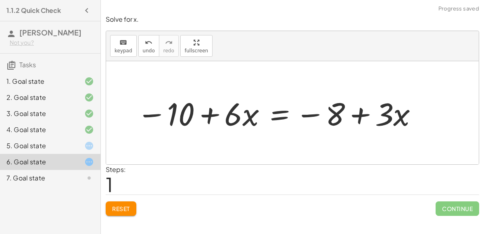
click at [220, 113] on div at bounding box center [278, 113] width 290 height 42
click at [218, 113] on div at bounding box center [278, 113] width 290 height 42
drag, startPoint x: 334, startPoint y: 115, endPoint x: 247, endPoint y: 115, distance: 87.2
click at [247, 115] on div at bounding box center [278, 113] width 290 height 42
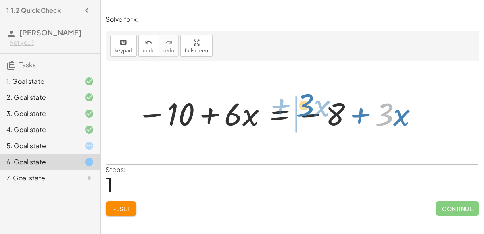
drag, startPoint x: 393, startPoint y: 111, endPoint x: 314, endPoint y: 103, distance: 79.2
click at [314, 103] on div at bounding box center [278, 113] width 290 height 42
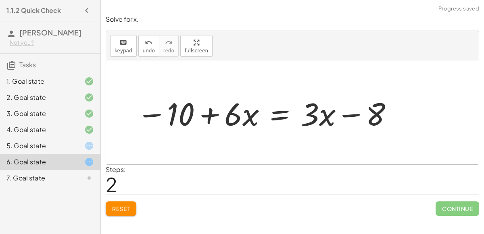
click at [323, 109] on div at bounding box center [266, 113] width 266 height 42
click at [360, 117] on div at bounding box center [266, 113] width 266 height 42
click at [350, 116] on div at bounding box center [266, 113] width 266 height 42
click at [329, 119] on div at bounding box center [266, 113] width 266 height 42
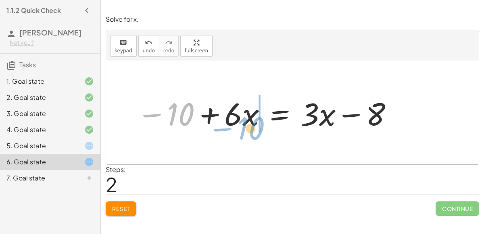
drag, startPoint x: 180, startPoint y: 112, endPoint x: 253, endPoint y: 126, distance: 74.4
click at [253, 126] on div at bounding box center [266, 113] width 266 height 42
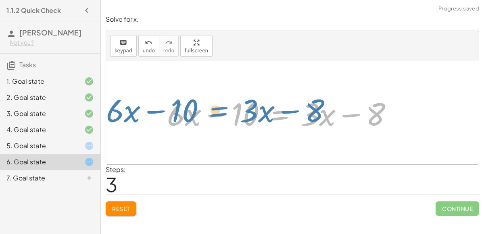
drag, startPoint x: 279, startPoint y: 115, endPoint x: 220, endPoint y: 115, distance: 58.9
click at [220, 115] on div at bounding box center [283, 113] width 241 height 42
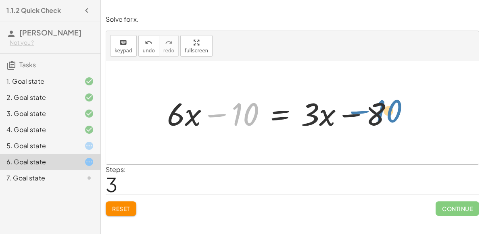
drag, startPoint x: 215, startPoint y: 115, endPoint x: 378, endPoint y: 124, distance: 162.9
click at [378, 124] on div at bounding box center [283, 113] width 241 height 42
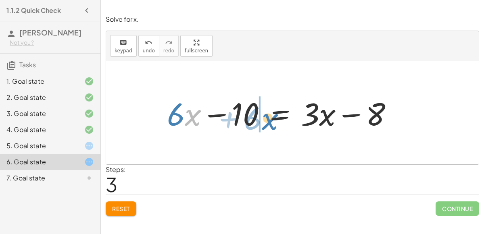
drag, startPoint x: 186, startPoint y: 119, endPoint x: 284, endPoint y: 119, distance: 98.1
click at [284, 119] on div at bounding box center [283, 113] width 241 height 42
drag, startPoint x: 186, startPoint y: 118, endPoint x: 258, endPoint y: 115, distance: 72.7
click at [258, 115] on div at bounding box center [283, 113] width 241 height 42
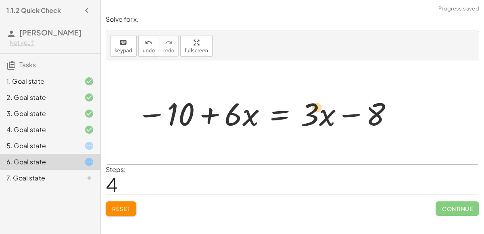
drag, startPoint x: 180, startPoint y: 107, endPoint x: 308, endPoint y: 103, distance: 127.6
click at [308, 103] on div at bounding box center [266, 113] width 266 height 42
click at [123, 213] on button "Reset" at bounding box center [121, 209] width 31 height 15
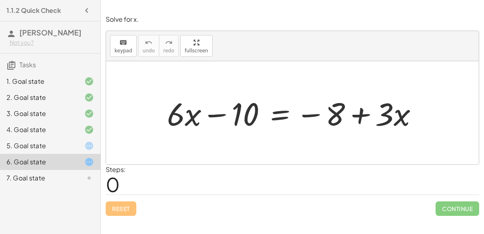
click at [270, 119] on div at bounding box center [296, 113] width 266 height 42
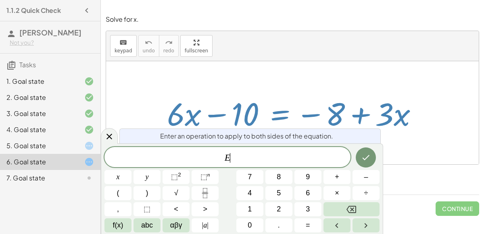
click at [267, 153] on span "E ​" at bounding box center [228, 158] width 246 height 11
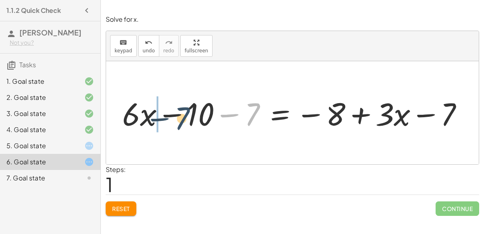
drag, startPoint x: 249, startPoint y: 117, endPoint x: 172, endPoint y: 120, distance: 77.2
click at [172, 120] on div at bounding box center [296, 113] width 356 height 42
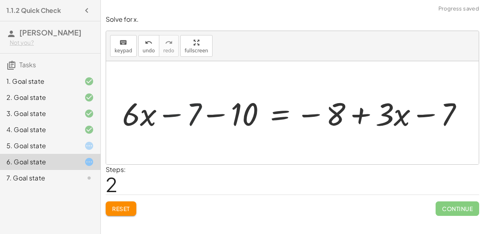
click at [170, 114] on div at bounding box center [296, 113] width 356 height 42
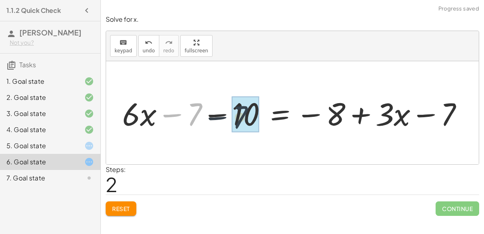
drag, startPoint x: 200, startPoint y: 113, endPoint x: 276, endPoint y: 119, distance: 76.1
click at [276, 119] on div at bounding box center [296, 113] width 356 height 42
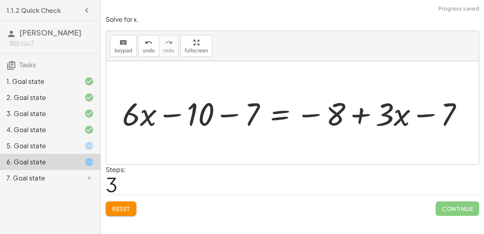
click at [228, 115] on div at bounding box center [296, 113] width 356 height 42
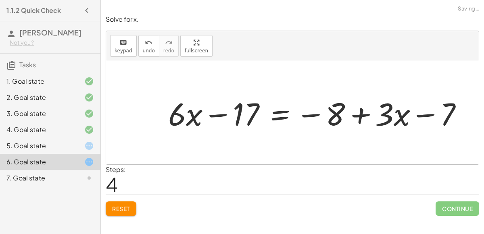
click at [224, 113] on div at bounding box center [318, 113] width 309 height 42
drag, startPoint x: 331, startPoint y: 114, endPoint x: 401, endPoint y: 120, distance: 69.7
click at [401, 120] on div at bounding box center [318, 113] width 309 height 42
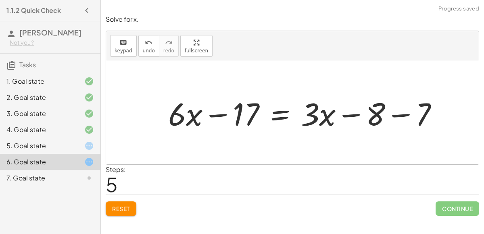
click at [399, 116] on div at bounding box center [306, 113] width 285 height 42
click at [114, 211] on span "Reset" at bounding box center [121, 208] width 18 height 7
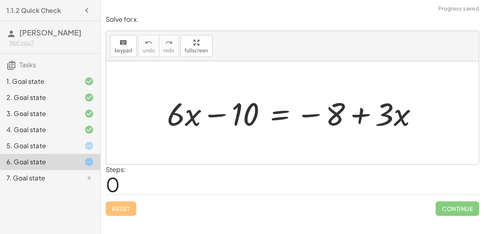
click at [276, 119] on div at bounding box center [296, 113] width 266 height 42
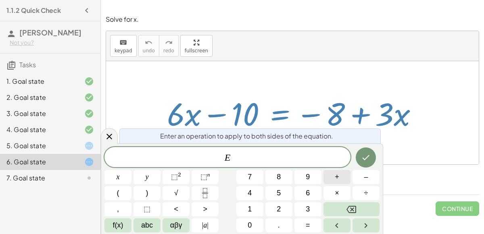
click at [338, 172] on span "+" at bounding box center [337, 177] width 4 height 11
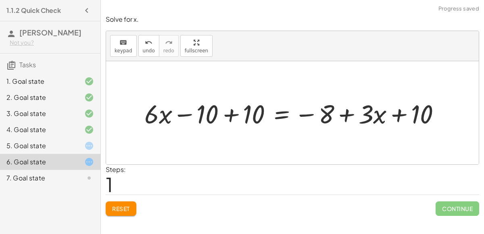
click at [236, 118] on div at bounding box center [295, 113] width 311 height 34
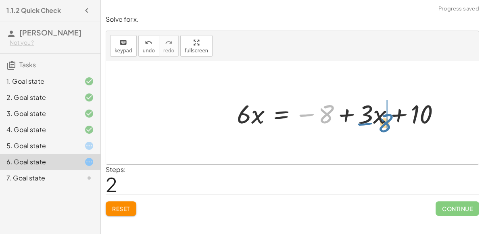
drag, startPoint x: 329, startPoint y: 112, endPoint x: 388, endPoint y: 121, distance: 59.6
click at [388, 121] on div at bounding box center [342, 113] width 218 height 34
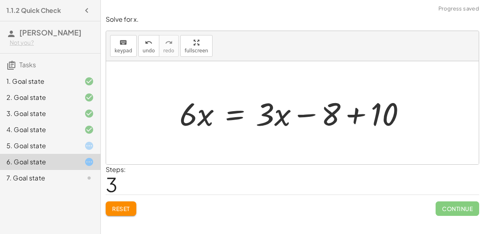
click at [357, 115] on div at bounding box center [296, 113] width 241 height 42
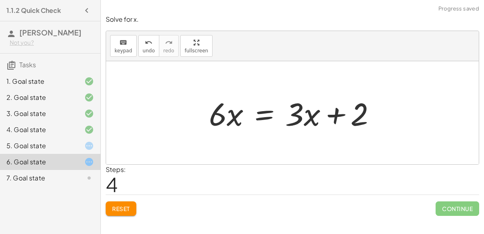
click at [266, 119] on div at bounding box center [296, 113] width 182 height 42
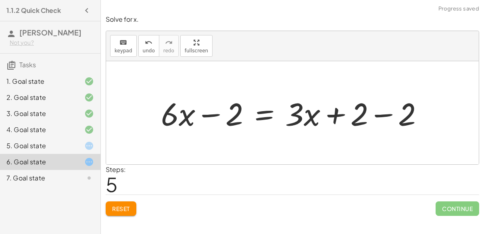
click at [387, 113] on div at bounding box center [295, 113] width 277 height 42
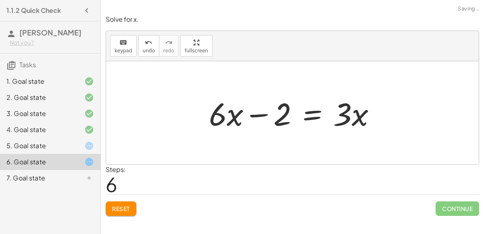
click at [270, 114] on div at bounding box center [296, 113] width 182 height 42
click at [255, 114] on div at bounding box center [296, 113] width 182 height 42
drag, startPoint x: 276, startPoint y: 115, endPoint x: 241, endPoint y: 130, distance: 37.6
click at [241, 130] on div at bounding box center [296, 113] width 182 height 42
drag, startPoint x: 221, startPoint y: 119, endPoint x: 284, endPoint y: 121, distance: 62.6
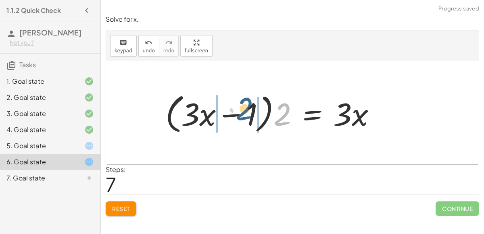
drag, startPoint x: 285, startPoint y: 115, endPoint x: 247, endPoint y: 110, distance: 38.6
click at [247, 110] on div at bounding box center [273, 113] width 225 height 46
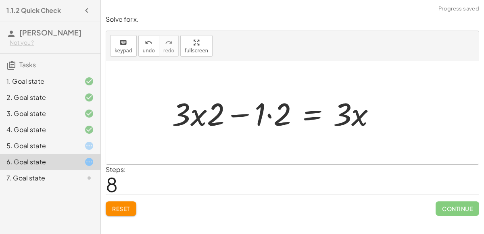
click at [245, 112] on div at bounding box center [277, 113] width 219 height 42
click at [268, 113] on div at bounding box center [277, 113] width 219 height 42
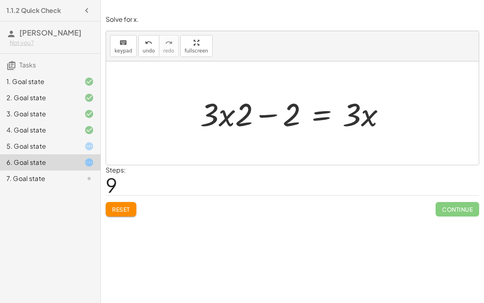
click at [262, 118] on div at bounding box center [296, 113] width 200 height 42
click at [365, 115] on div at bounding box center [296, 113] width 200 height 42
click at [227, 123] on div at bounding box center [296, 113] width 200 height 42
drag, startPoint x: 235, startPoint y: 119, endPoint x: 242, endPoint y: 119, distance: 7.3
click at [242, 119] on div at bounding box center [296, 113] width 200 height 42
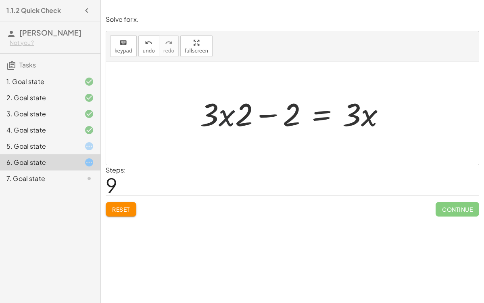
click at [268, 116] on div at bounding box center [296, 113] width 200 height 42
drag, startPoint x: 247, startPoint y: 117, endPoint x: 304, endPoint y: 117, distance: 57.3
click at [304, 117] on div at bounding box center [296, 113] width 200 height 42
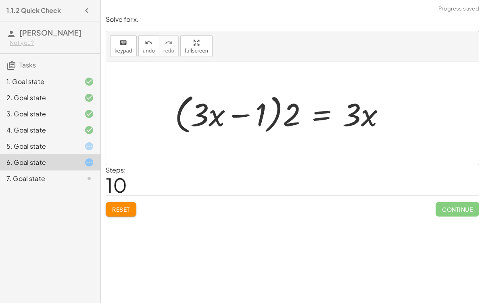
click at [276, 113] on div at bounding box center [283, 113] width 225 height 46
click at [240, 117] on div at bounding box center [283, 113] width 225 height 46
click at [277, 105] on div at bounding box center [283, 113] width 225 height 46
drag, startPoint x: 292, startPoint y: 112, endPoint x: 233, endPoint y: 116, distance: 59.0
click at [233, 116] on div at bounding box center [283, 113] width 225 height 46
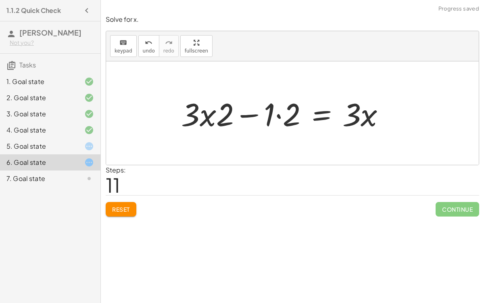
click at [246, 113] on div at bounding box center [286, 113] width 219 height 42
click at [280, 114] on div at bounding box center [286, 113] width 219 height 42
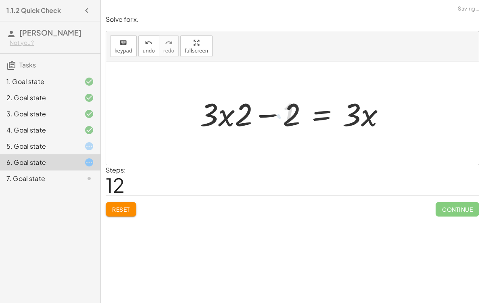
click at [262, 113] on div at bounding box center [296, 113] width 200 height 42
drag, startPoint x: 240, startPoint y: 116, endPoint x: 272, endPoint y: 110, distance: 33.2
click at [272, 110] on div at bounding box center [296, 113] width 200 height 42
click at [116, 211] on span "Reset" at bounding box center [121, 208] width 18 height 7
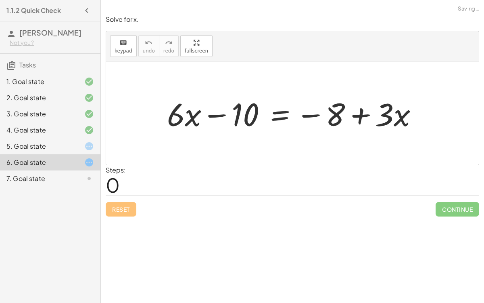
click at [276, 116] on div at bounding box center [296, 113] width 266 height 42
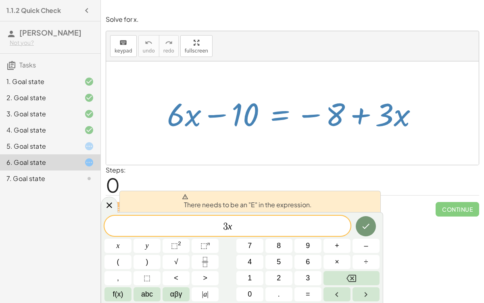
click at [216, 223] on span "3 x ​" at bounding box center [228, 226] width 246 height 11
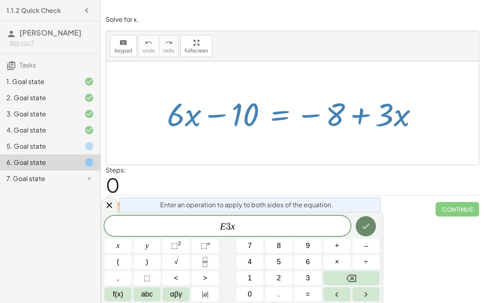
click at [363, 224] on icon "Done" at bounding box center [366, 226] width 10 height 10
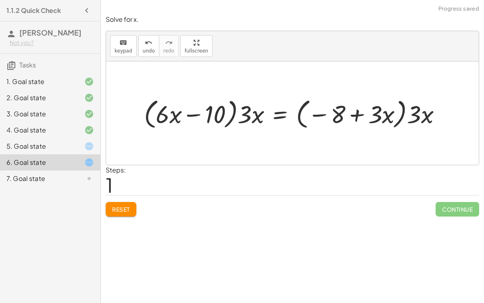
click at [400, 110] on div at bounding box center [296, 113] width 312 height 36
click at [401, 112] on div at bounding box center [296, 113] width 312 height 36
click at [402, 114] on div at bounding box center [296, 113] width 312 height 36
click at [404, 116] on div at bounding box center [296, 113] width 312 height 36
drag, startPoint x: 421, startPoint y: 113, endPoint x: 375, endPoint y: 115, distance: 46.1
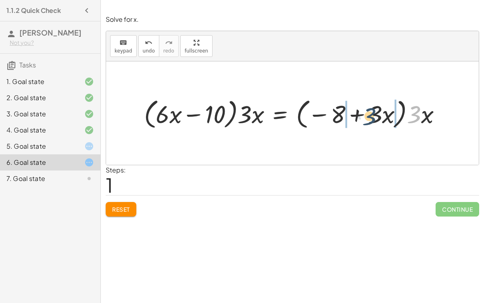
click at [375, 115] on div at bounding box center [296, 113] width 312 height 36
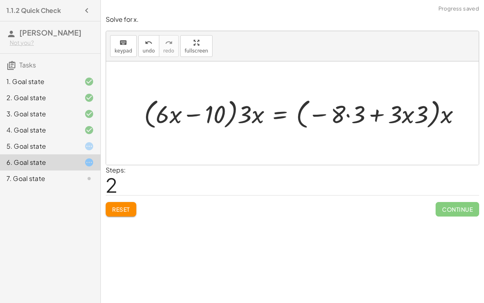
click at [377, 114] on div at bounding box center [306, 113] width 332 height 36
click at [128, 207] on span "Reset" at bounding box center [121, 208] width 18 height 7
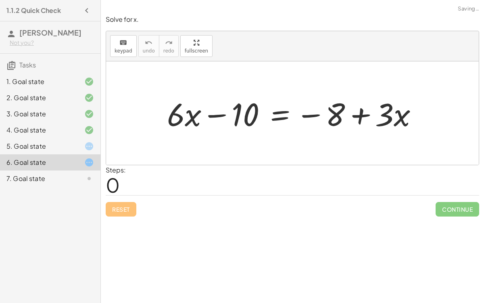
click at [280, 114] on div at bounding box center [296, 113] width 266 height 42
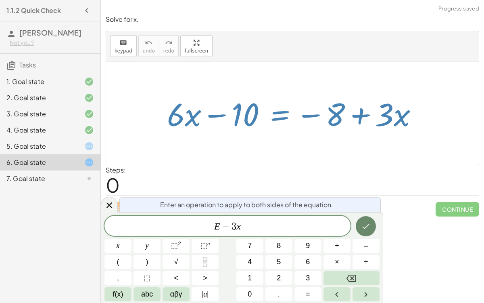
click at [370, 223] on icon "Done" at bounding box center [366, 226] width 10 height 10
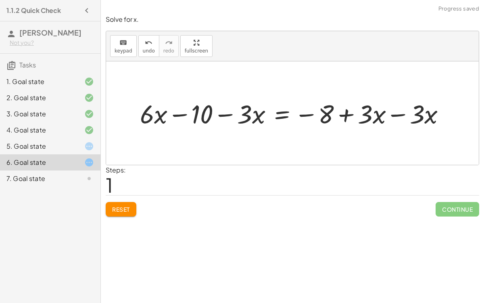
click at [418, 116] on div at bounding box center [296, 112] width 312 height 33
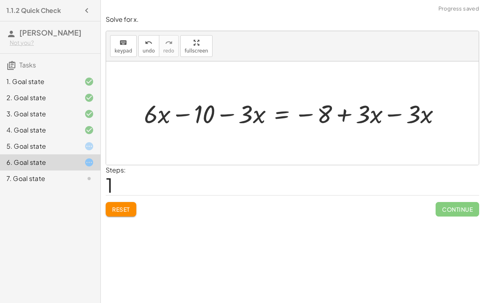
click at [399, 110] on div at bounding box center [296, 112] width 312 height 33
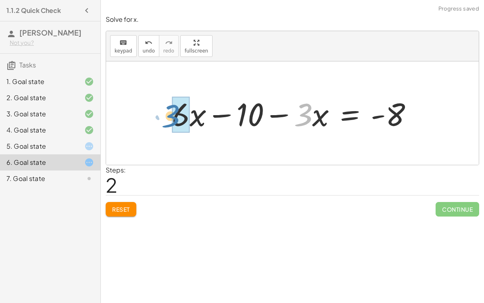
drag, startPoint x: 312, startPoint y: 113, endPoint x: 179, endPoint y: 114, distance: 132.4
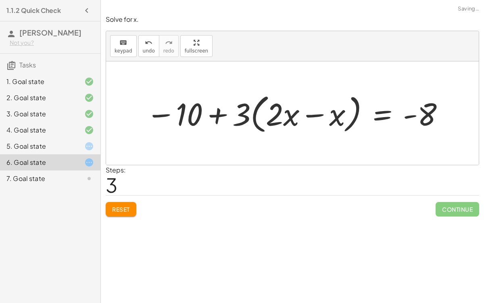
click at [317, 117] on div at bounding box center [296, 113] width 308 height 46
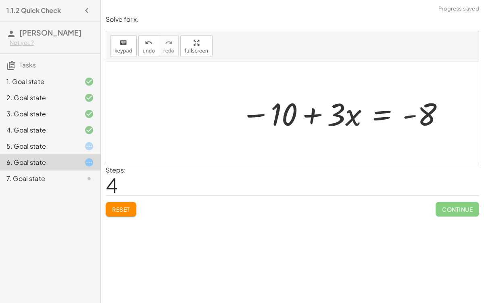
click at [308, 115] on div at bounding box center [343, 112] width 213 height 41
click at [382, 113] on div at bounding box center [343, 112] width 213 height 41
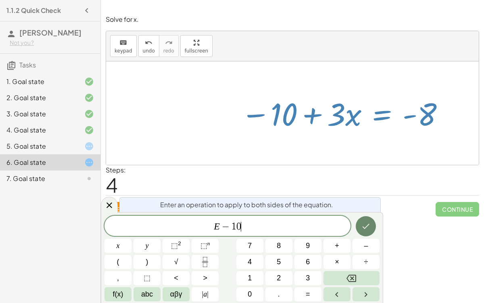
click at [367, 225] on icon "Done" at bounding box center [366, 226] width 7 height 5
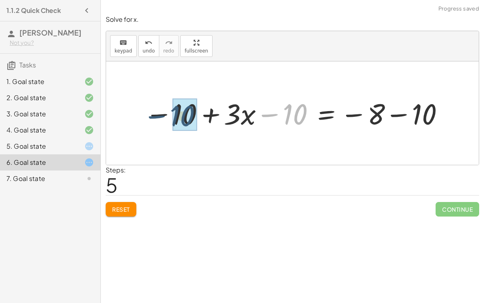
drag, startPoint x: 291, startPoint y: 117, endPoint x: 176, endPoint y: 119, distance: 115.0
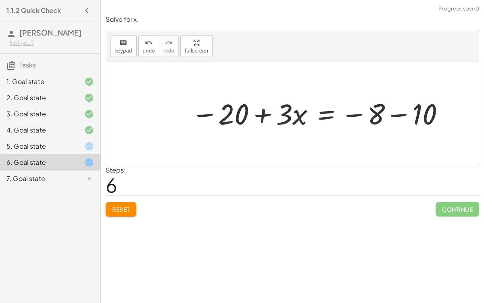
click at [207, 113] on div at bounding box center [318, 113] width 263 height 38
click at [147, 50] on span "undo" at bounding box center [149, 51] width 12 height 6
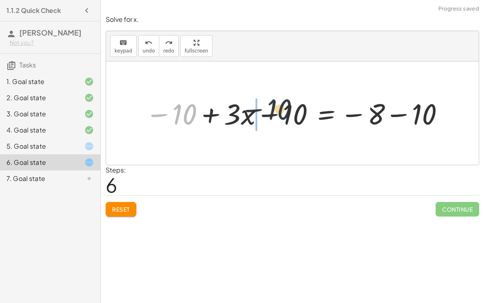
drag, startPoint x: 182, startPoint y: 119, endPoint x: 280, endPoint y: 115, distance: 97.3
click at [280, 115] on div at bounding box center [295, 113] width 309 height 38
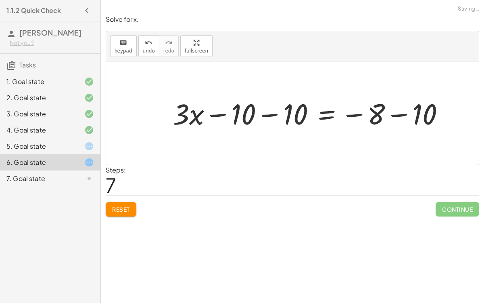
click at [268, 114] on div at bounding box center [312, 113] width 287 height 38
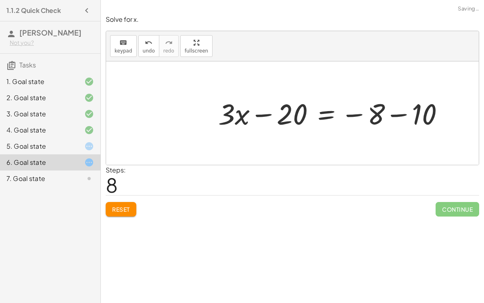
click at [405, 114] on div at bounding box center [334, 113] width 241 height 38
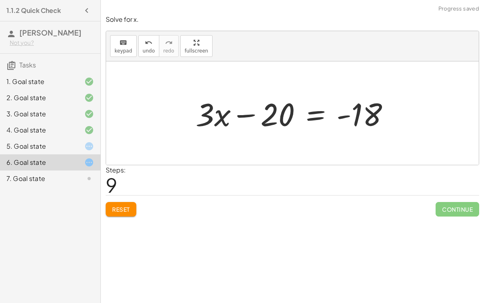
click at [131, 209] on button "Reset" at bounding box center [121, 209] width 31 height 15
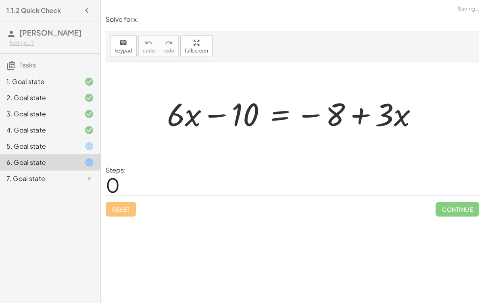
click at [283, 111] on div at bounding box center [296, 113] width 266 height 42
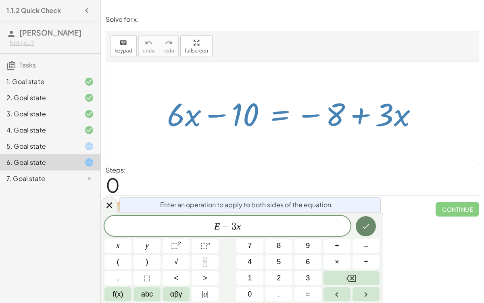
click at [360, 219] on button "Done" at bounding box center [366, 226] width 20 height 20
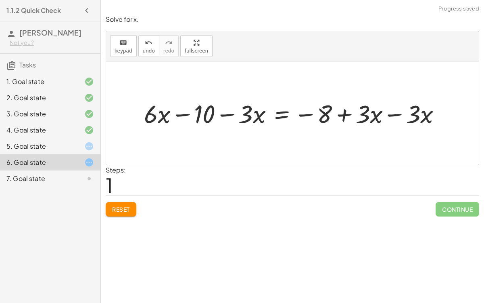
click at [390, 117] on div at bounding box center [296, 112] width 312 height 33
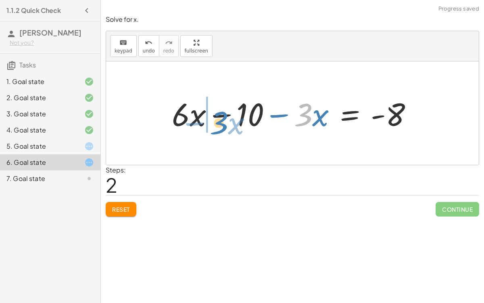
drag, startPoint x: 306, startPoint y: 122, endPoint x: 220, endPoint y: 130, distance: 85.5
click at [220, 130] on div at bounding box center [295, 113] width 255 height 42
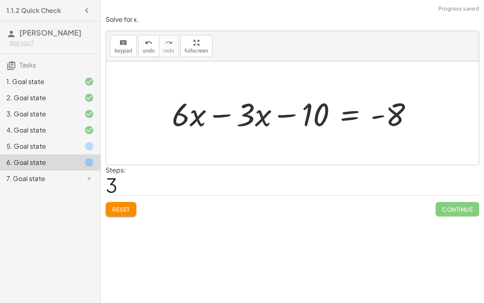
click at [223, 117] on div at bounding box center [295, 113] width 255 height 42
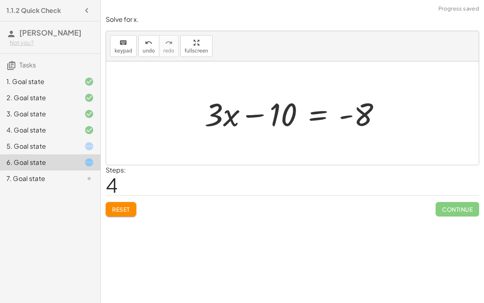
click at [317, 115] on div at bounding box center [296, 113] width 191 height 42
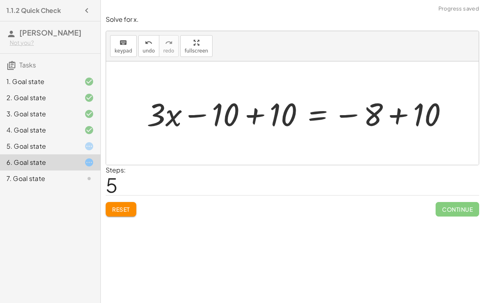
click at [254, 112] on div at bounding box center [301, 113] width 316 height 42
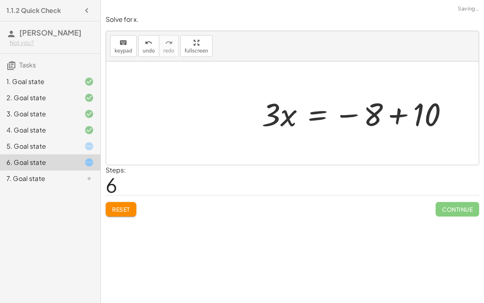
click at [398, 117] on div at bounding box center [358, 113] width 201 height 42
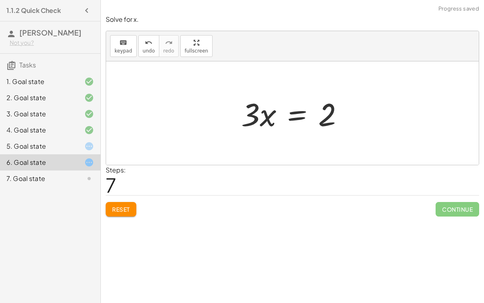
click at [289, 117] on div at bounding box center [295, 113] width 117 height 42
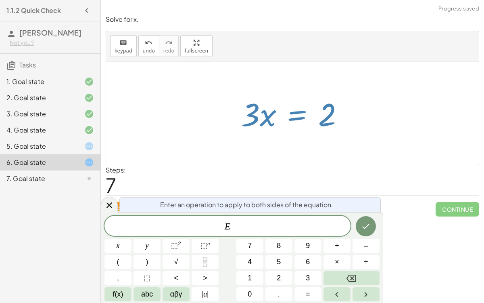
click at [259, 223] on span "E ​" at bounding box center [228, 226] width 246 height 11
click at [241, 225] on span "E ​" at bounding box center [228, 226] width 246 height 11
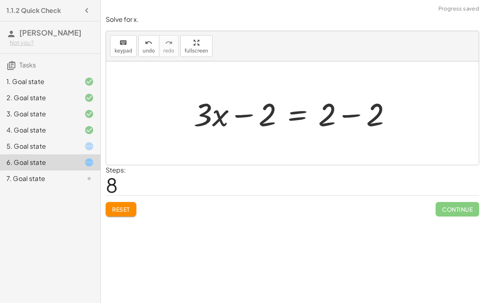
click at [357, 115] on div at bounding box center [296, 113] width 213 height 42
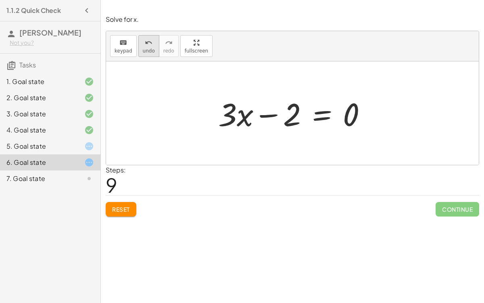
click at [144, 49] on span "undo" at bounding box center [149, 51] width 12 height 6
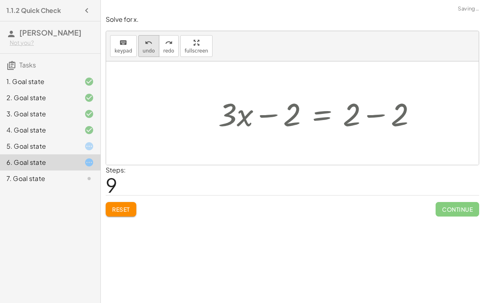
click at [144, 49] on span "undo" at bounding box center [149, 51] width 12 height 6
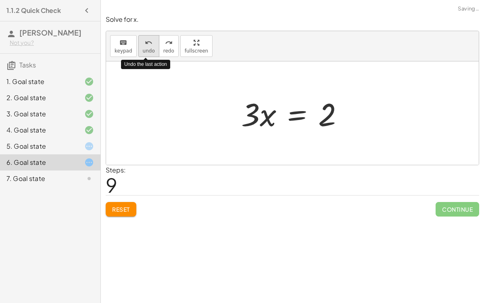
click at [144, 49] on span "undo" at bounding box center [149, 51] width 12 height 6
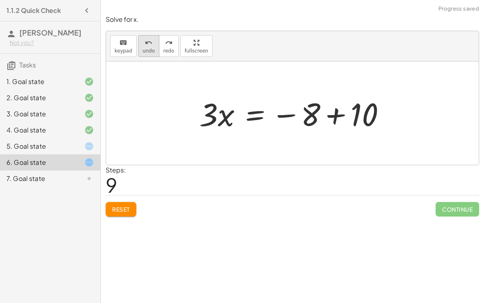
click at [148, 53] on button "undo undo" at bounding box center [148, 46] width 21 height 22
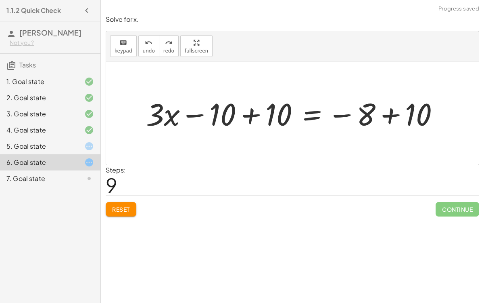
click at [142, 56] on div "keyboard keypad undo [PERSON_NAME] redo fullscreen" at bounding box center [292, 46] width 373 height 30
click at [143, 49] on span "undo" at bounding box center [149, 51] width 12 height 6
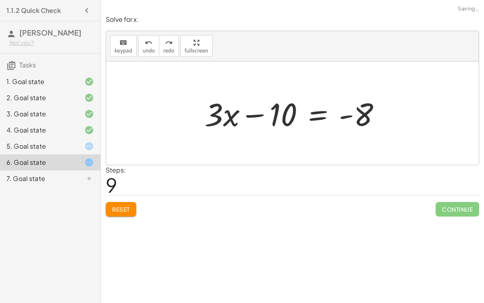
click at [314, 116] on div at bounding box center [296, 113] width 191 height 42
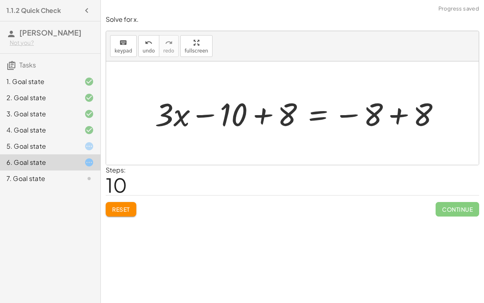
click at [400, 110] on div at bounding box center [301, 113] width 300 height 42
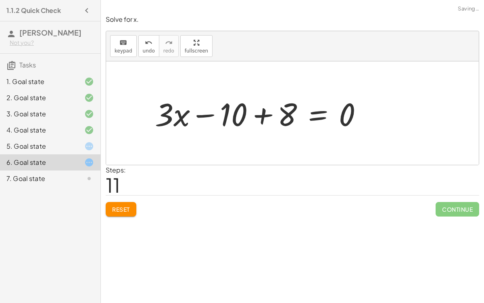
click at [261, 113] on div at bounding box center [262, 113] width 222 height 42
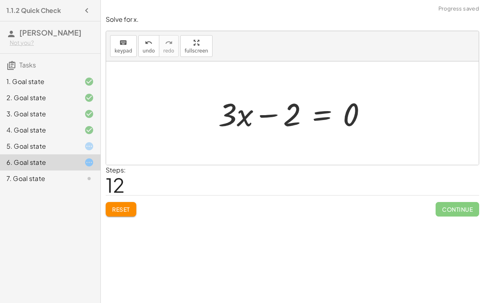
click at [325, 119] on div at bounding box center [295, 113] width 163 height 42
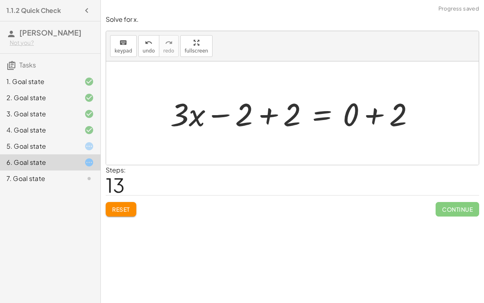
click at [270, 111] on div at bounding box center [295, 113] width 259 height 42
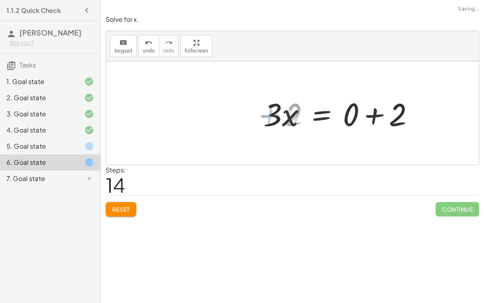
click at [364, 117] on div at bounding box center [343, 113] width 163 height 42
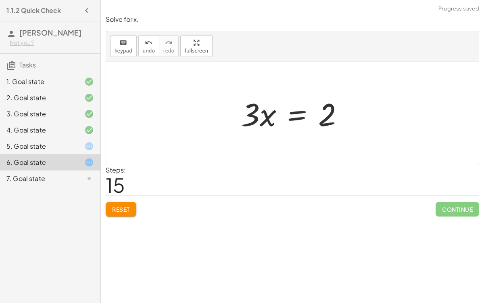
click at [299, 120] on div at bounding box center [295, 113] width 117 height 42
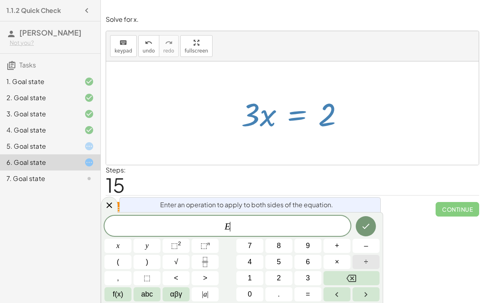
click at [362, 234] on button "÷" at bounding box center [366, 262] width 27 height 14
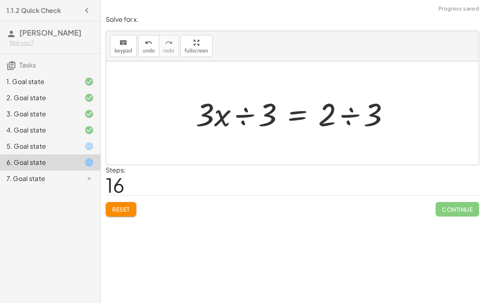
click at [240, 116] on div at bounding box center [296, 113] width 209 height 42
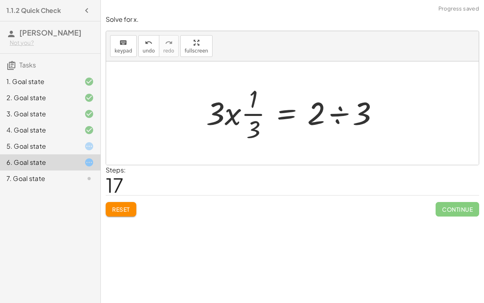
click at [339, 109] on div at bounding box center [295, 113] width 187 height 62
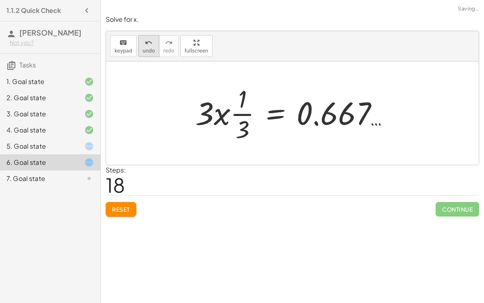
click at [145, 40] on icon "undo" at bounding box center [149, 43] width 8 height 10
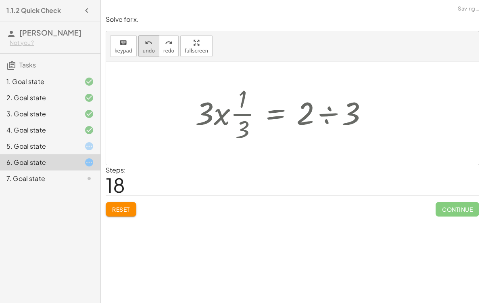
click at [145, 40] on icon "undo" at bounding box center [149, 43] width 8 height 10
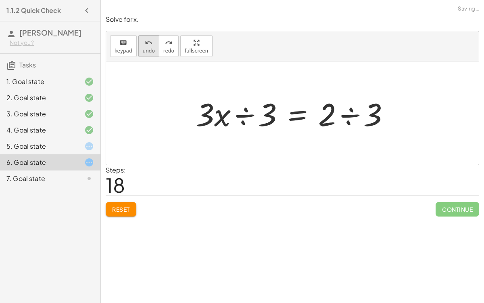
click at [149, 50] on span "undo" at bounding box center [149, 51] width 12 height 6
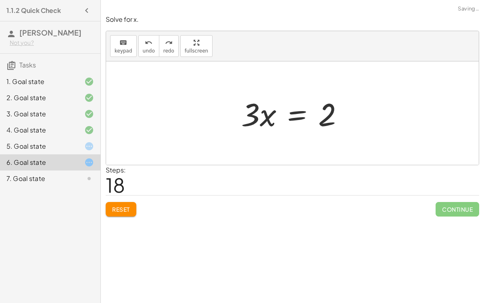
click at [298, 117] on div at bounding box center [295, 113] width 117 height 42
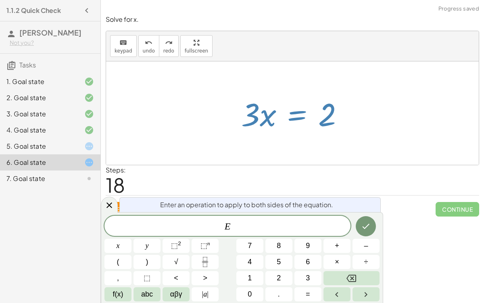
click at [298, 117] on div at bounding box center [295, 113] width 117 height 42
click at [377, 234] on button "÷" at bounding box center [366, 262] width 27 height 14
click at [370, 223] on icon "Done" at bounding box center [366, 226] width 10 height 10
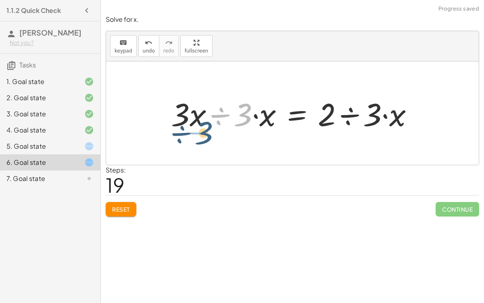
drag, startPoint x: 240, startPoint y: 121, endPoint x: 195, endPoint y: 142, distance: 49.8
click at [195, 142] on div "+ · 6 · x − 10 = − 8 + · 3 · x + · 6 · x − 10 − · 3 · x = − 8 + · 3 · x − · 3 ·…" at bounding box center [292, 112] width 373 height 103
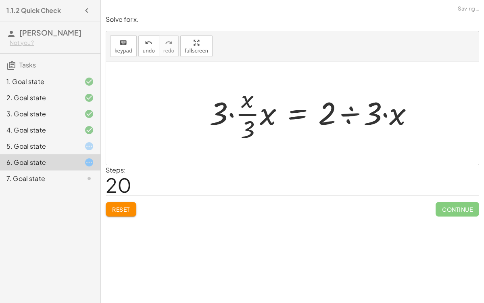
click at [250, 113] on div at bounding box center [314, 113] width 219 height 62
click at [143, 48] on span "undo" at bounding box center [149, 51] width 12 height 6
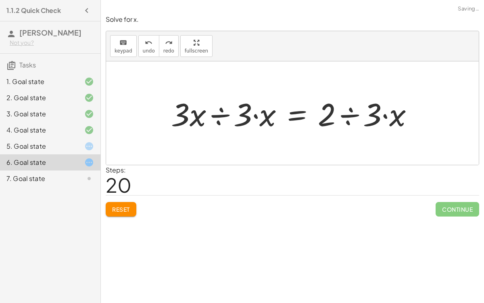
click at [223, 116] on div at bounding box center [295, 113] width 257 height 42
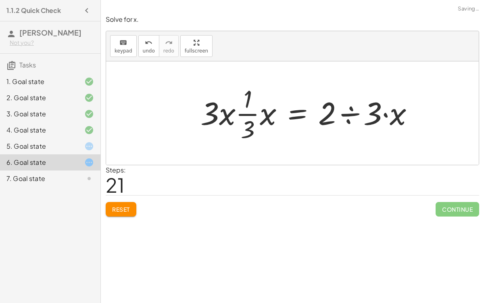
click at [227, 116] on div at bounding box center [311, 113] width 228 height 62
drag, startPoint x: 212, startPoint y: 115, endPoint x: 271, endPoint y: 123, distance: 59.4
click at [271, 123] on div at bounding box center [311, 113] width 228 height 62
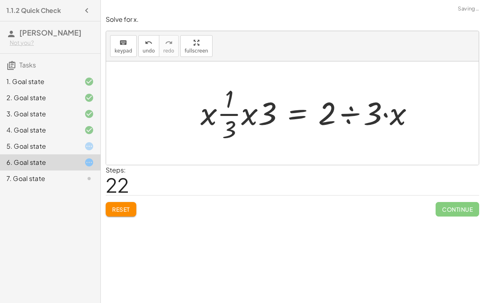
click at [251, 117] on div at bounding box center [311, 113] width 228 height 62
click at [251, 112] on div at bounding box center [314, 113] width 219 height 62
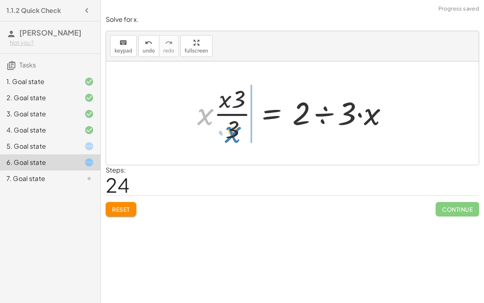
drag, startPoint x: 207, startPoint y: 113, endPoint x: 236, endPoint y: 131, distance: 33.4
click at [236, 131] on div at bounding box center [295, 113] width 205 height 62
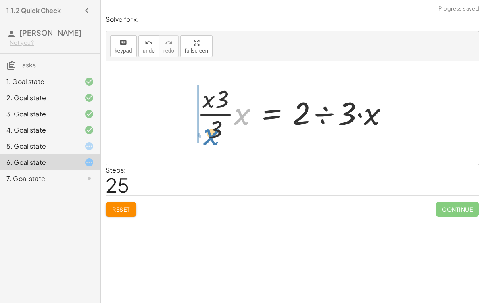
drag, startPoint x: 240, startPoint y: 116, endPoint x: 209, endPoint y: 136, distance: 36.7
click at [209, 136] on div at bounding box center [295, 113] width 205 height 62
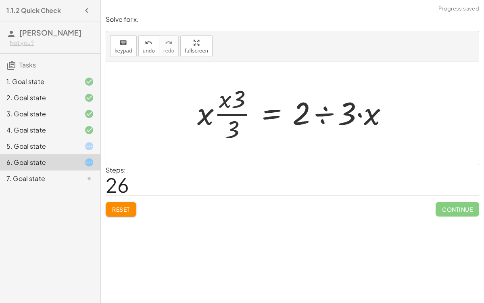
click at [232, 118] on div at bounding box center [295, 113] width 205 height 62
click at [232, 115] on div at bounding box center [295, 113] width 205 height 62
click at [325, 114] on div at bounding box center [295, 113] width 205 height 62
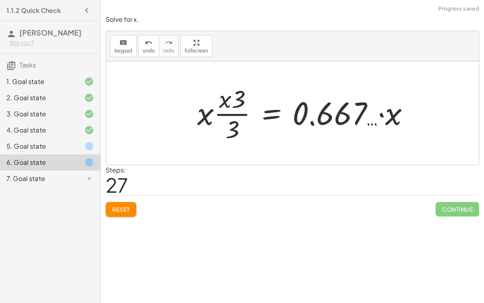
click at [314, 115] on div at bounding box center [306, 113] width 227 height 62
click at [311, 119] on div at bounding box center [306, 113] width 227 height 62
click at [147, 44] on icon "undo" at bounding box center [149, 43] width 8 height 10
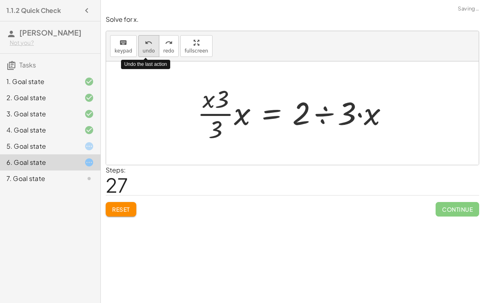
click at [147, 44] on icon "undo" at bounding box center [149, 43] width 8 height 10
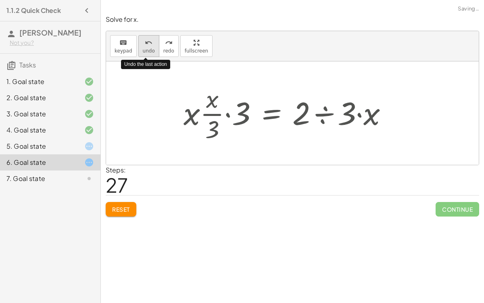
click at [147, 44] on icon "undo" at bounding box center [149, 43] width 8 height 10
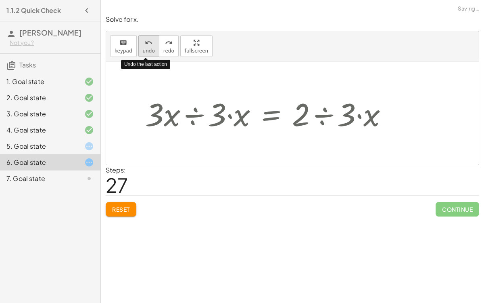
click at [147, 44] on icon "undo" at bounding box center [149, 43] width 8 height 10
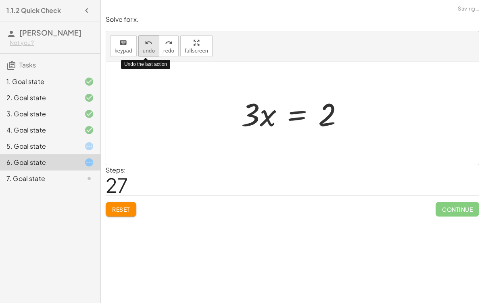
click at [147, 44] on icon "undo" at bounding box center [149, 43] width 8 height 10
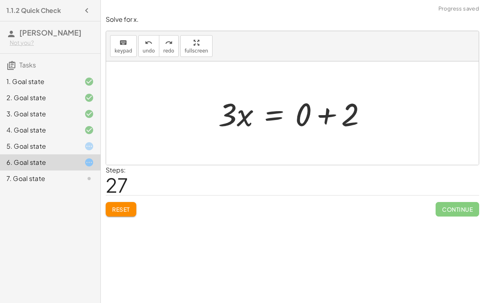
click at [323, 112] on div at bounding box center [295, 113] width 163 height 42
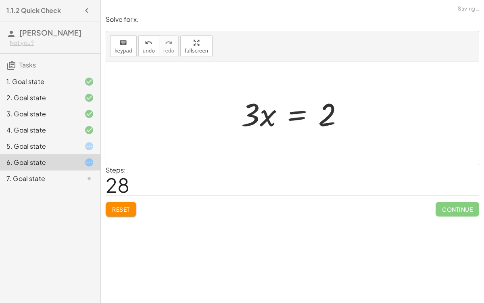
click at [303, 112] on div at bounding box center [295, 113] width 117 height 42
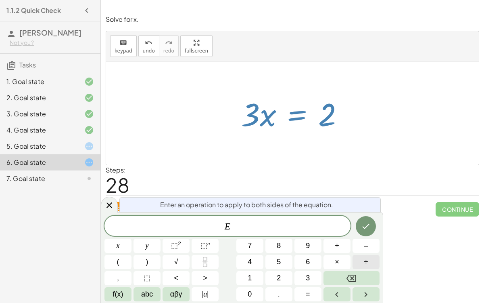
click at [365, 234] on span "÷" at bounding box center [366, 261] width 4 height 11
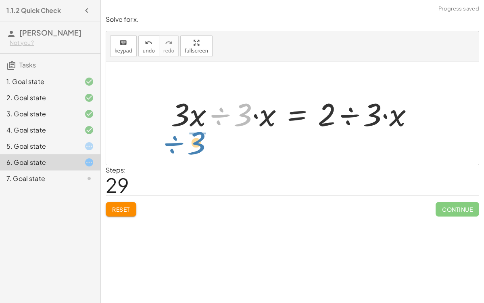
drag, startPoint x: 246, startPoint y: 115, endPoint x: 200, endPoint y: 143, distance: 53.8
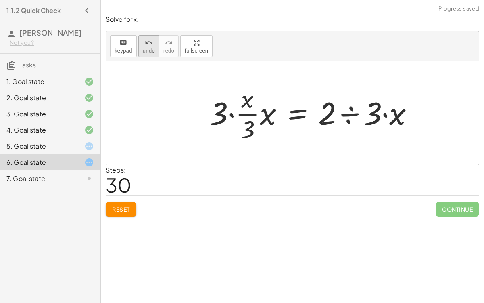
click at [148, 50] on span "undo" at bounding box center [149, 51] width 12 height 6
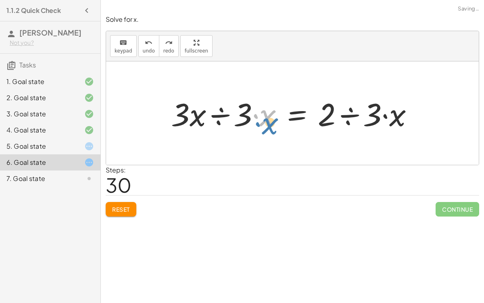
drag, startPoint x: 267, startPoint y: 116, endPoint x: 270, endPoint y: 123, distance: 8.2
click at [270, 123] on div at bounding box center [295, 113] width 257 height 42
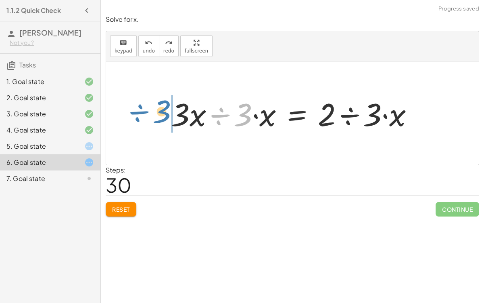
drag, startPoint x: 222, startPoint y: 115, endPoint x: 140, endPoint y: 112, distance: 82.0
click at [140, 112] on div "+ · 6 · x − 10 = − 8 + · 3 · x + · 6 · x − 10 − · 3 · x = − 8 + · 3 · x − · 3 ·…" at bounding box center [292, 112] width 373 height 103
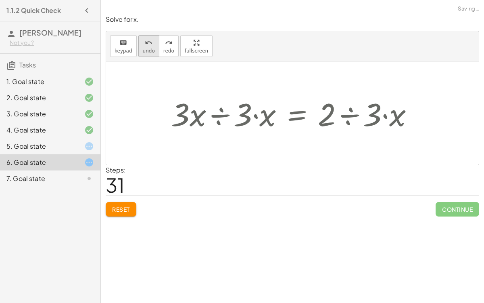
click at [138, 48] on button "undo undo" at bounding box center [148, 46] width 21 height 22
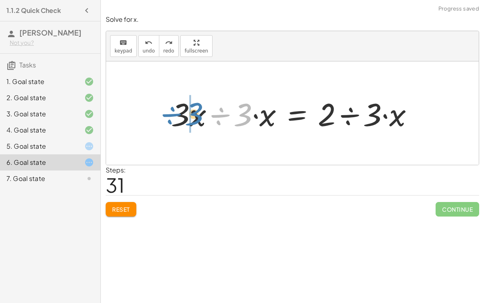
drag, startPoint x: 239, startPoint y: 115, endPoint x: 190, endPoint y: 115, distance: 49.2
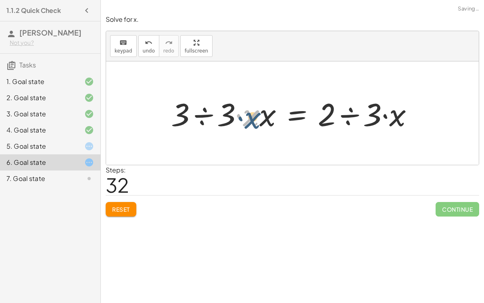
click at [255, 119] on div at bounding box center [295, 113] width 257 height 42
click at [203, 118] on div at bounding box center [295, 113] width 257 height 42
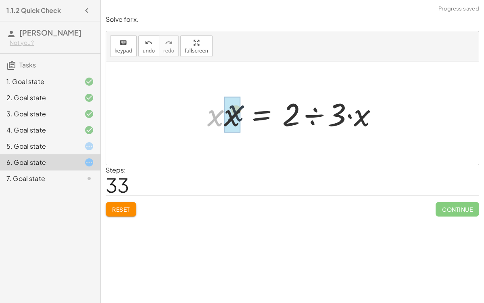
drag, startPoint x: 219, startPoint y: 119, endPoint x: 241, endPoint y: 117, distance: 22.0
click at [241, 117] on div at bounding box center [295, 113] width 185 height 42
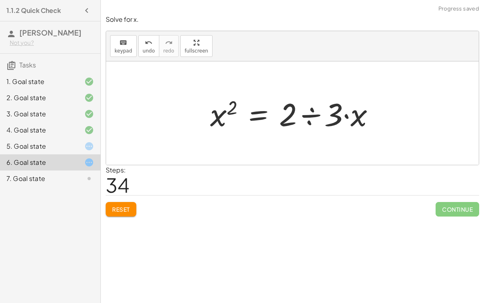
click at [233, 108] on div at bounding box center [295, 113] width 179 height 42
drag, startPoint x: 214, startPoint y: 117, endPoint x: 205, endPoint y: 132, distance: 17.5
click at [205, 132] on div "+ · 6 · x − 10 = − 8 + · 3 · x + · 6 · x − 10 − · 3 · x = − 8 + · 3 · x − · 3 ·…" at bounding box center [292, 113] width 189 height 46
click at [143, 50] on span "undo" at bounding box center [149, 51] width 12 height 6
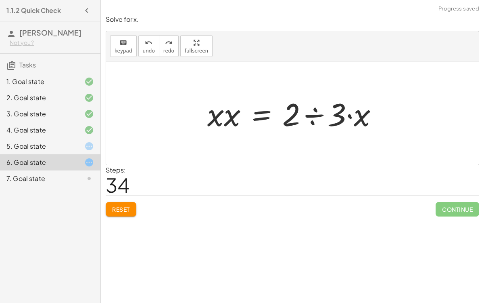
click at [312, 114] on div at bounding box center [295, 113] width 185 height 42
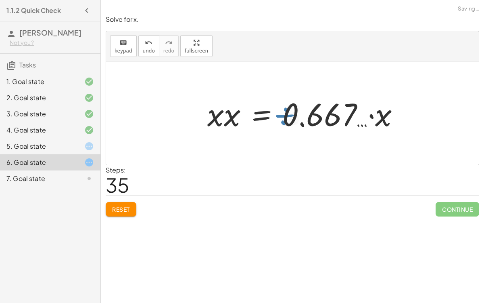
click at [311, 121] on div at bounding box center [306, 113] width 207 height 42
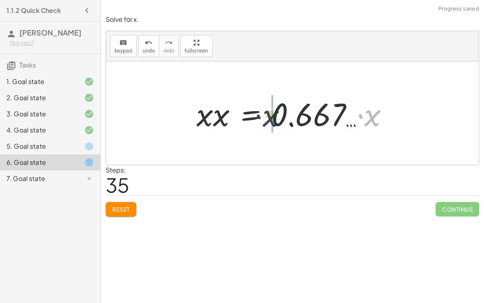
drag, startPoint x: 368, startPoint y: 117, endPoint x: 255, endPoint y: 118, distance: 113.0
click at [255, 118] on div at bounding box center [296, 113] width 207 height 42
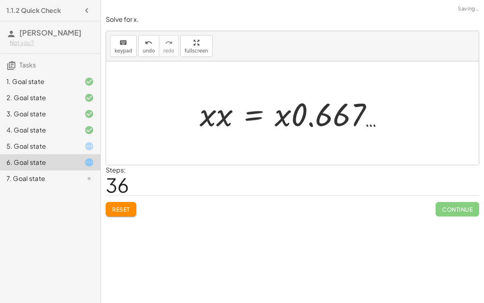
click at [308, 123] on div at bounding box center [295, 113] width 199 height 42
click at [304, 119] on div at bounding box center [295, 113] width 199 height 42
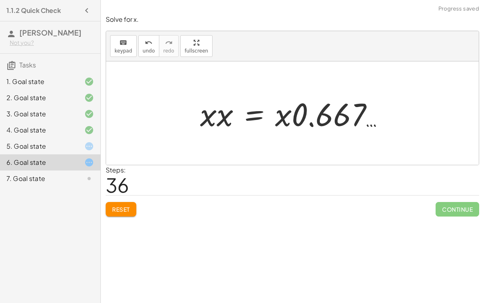
click at [334, 125] on div at bounding box center [295, 113] width 199 height 42
click at [115, 210] on span "Reset" at bounding box center [121, 208] width 18 height 7
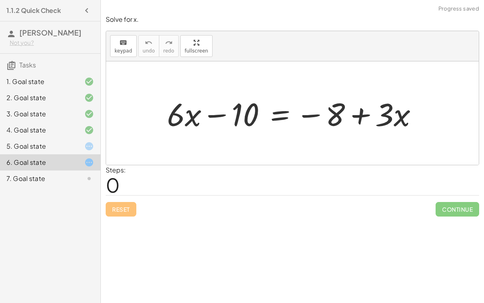
click at [283, 112] on div at bounding box center [296, 113] width 266 height 42
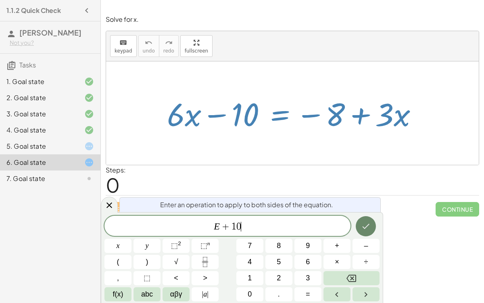
click at [367, 223] on icon "Done" at bounding box center [366, 226] width 10 height 10
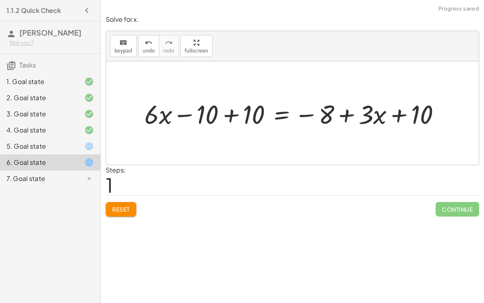
click at [228, 111] on div at bounding box center [295, 113] width 311 height 34
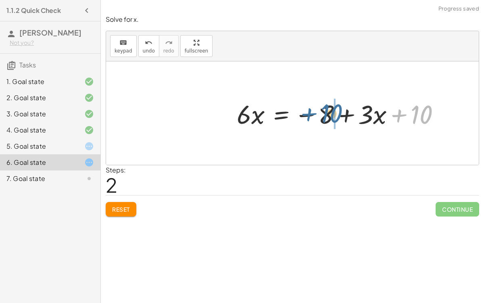
drag, startPoint x: 419, startPoint y: 113, endPoint x: 330, endPoint y: 112, distance: 89.2
click at [330, 112] on div at bounding box center [342, 113] width 218 height 34
click at [333, 111] on div at bounding box center [342, 113] width 218 height 34
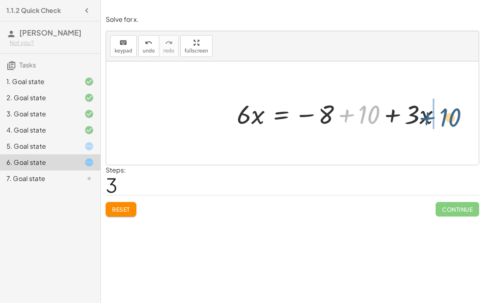
drag, startPoint x: 358, startPoint y: 115, endPoint x: 439, endPoint y: 118, distance: 81.6
click at [439, 118] on div at bounding box center [342, 113] width 218 height 34
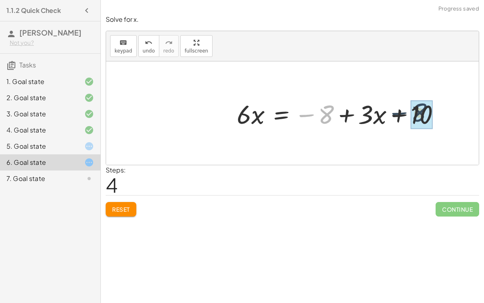
drag, startPoint x: 325, startPoint y: 116, endPoint x: 423, endPoint y: 116, distance: 97.7
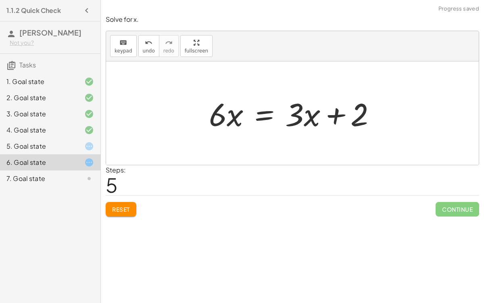
click at [259, 113] on div at bounding box center [296, 113] width 182 height 42
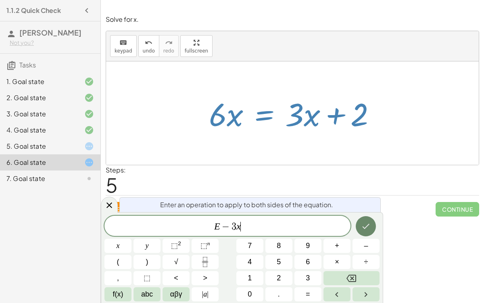
click at [367, 230] on icon "Done" at bounding box center [366, 226] width 10 height 10
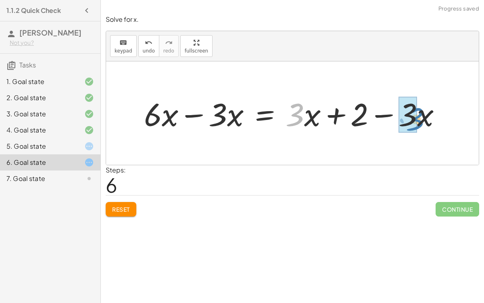
drag, startPoint x: 296, startPoint y: 113, endPoint x: 414, endPoint y: 117, distance: 118.3
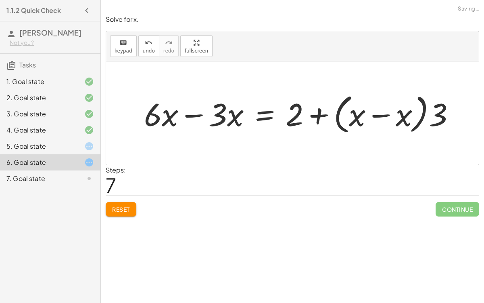
click at [406, 116] on div at bounding box center [302, 113] width 325 height 46
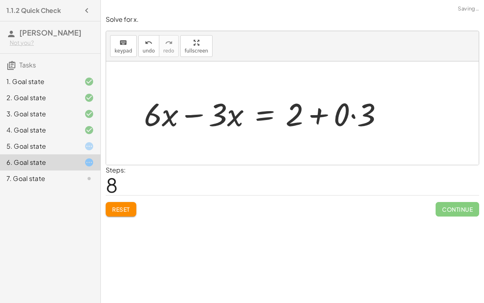
click at [343, 113] on div at bounding box center [267, 113] width 254 height 42
click at [338, 109] on div at bounding box center [254, 113] width 228 height 42
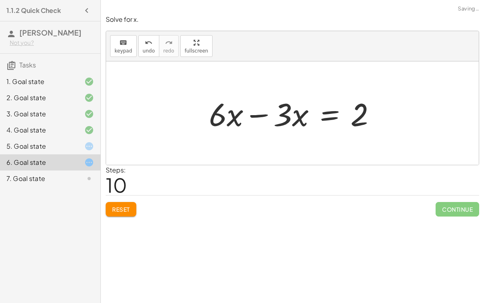
click at [259, 115] on div at bounding box center [296, 113] width 182 height 42
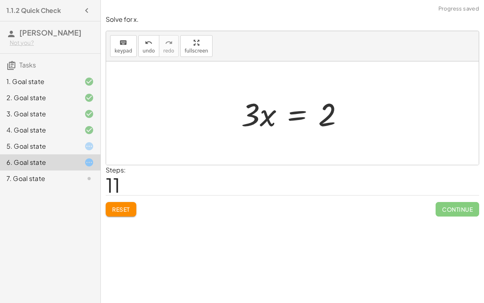
click at [287, 108] on div at bounding box center [295, 113] width 117 height 42
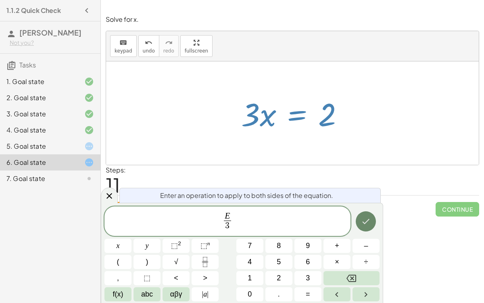
click at [366, 227] on button "Done" at bounding box center [366, 221] width 20 height 20
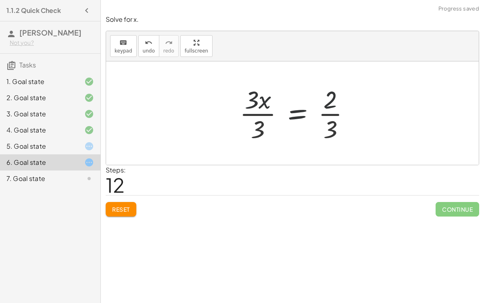
click at [256, 109] on div at bounding box center [298, 113] width 125 height 62
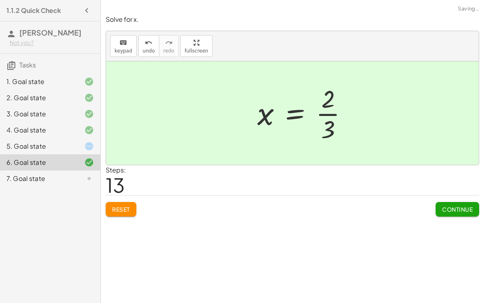
click at [326, 107] on div at bounding box center [305, 113] width 105 height 62
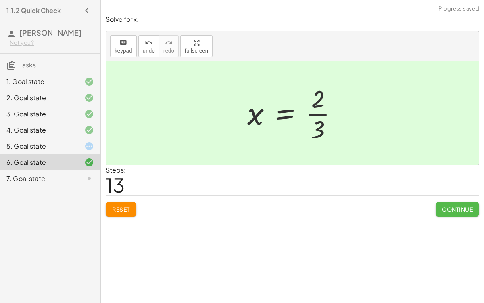
click at [457, 203] on button "Continue" at bounding box center [458, 209] width 44 height 15
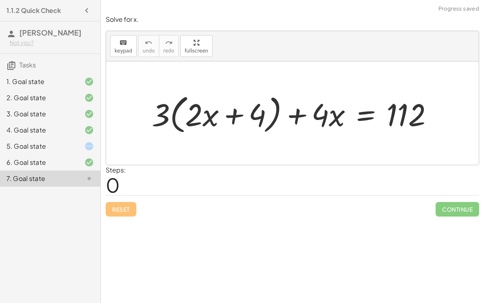
click at [80, 149] on div at bounding box center [82, 146] width 23 height 10
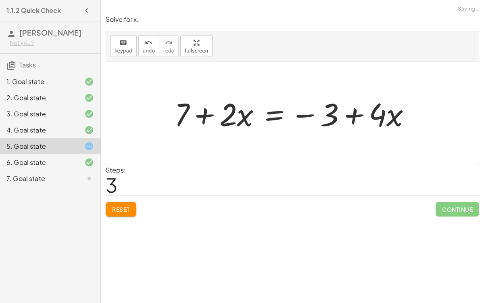
click at [124, 205] on span "Reset" at bounding box center [121, 208] width 18 height 7
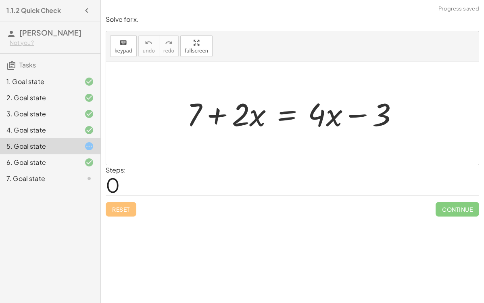
click at [282, 114] on div at bounding box center [296, 113] width 226 height 42
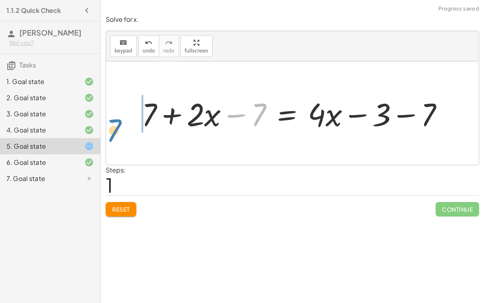
drag, startPoint x: 254, startPoint y: 110, endPoint x: 132, endPoint y: 117, distance: 122.0
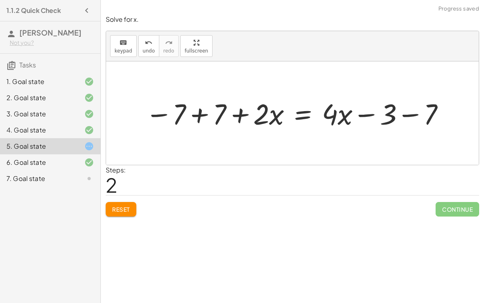
click at [170, 115] on div at bounding box center [295, 113] width 309 height 38
drag, startPoint x: 180, startPoint y: 114, endPoint x: 239, endPoint y: 117, distance: 59.8
click at [239, 117] on div at bounding box center [295, 113] width 309 height 38
click at [202, 113] on div at bounding box center [311, 113] width 287 height 38
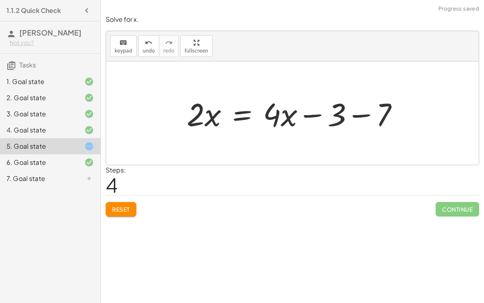
click at [366, 117] on div at bounding box center [296, 113] width 226 height 42
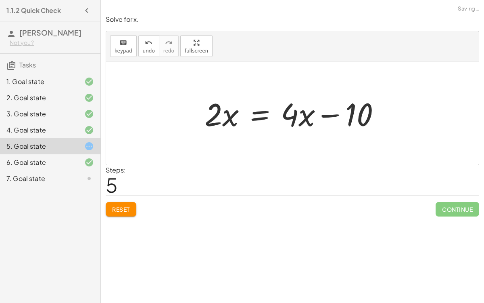
click at [258, 117] on div at bounding box center [296, 113] width 190 height 42
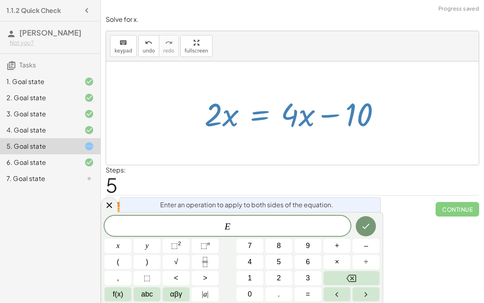
click at [338, 234] on span "+" at bounding box center [337, 245] width 4 height 11
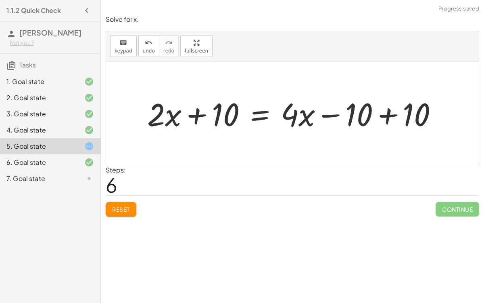
click at [389, 117] on div at bounding box center [295, 113] width 305 height 42
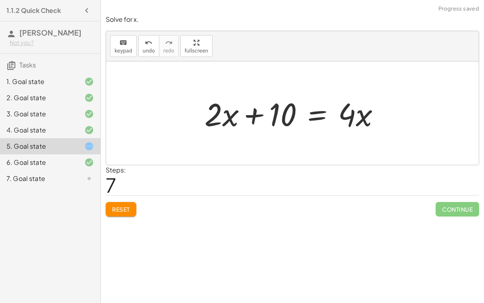
click at [251, 124] on div at bounding box center [296, 113] width 190 height 42
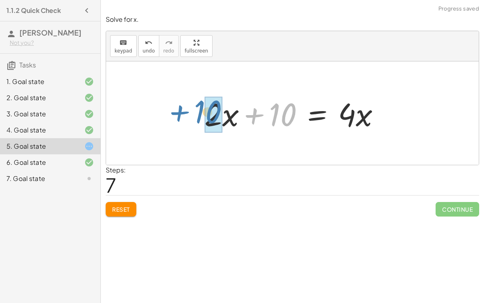
drag, startPoint x: 284, startPoint y: 108, endPoint x: 209, endPoint y: 106, distance: 75.5
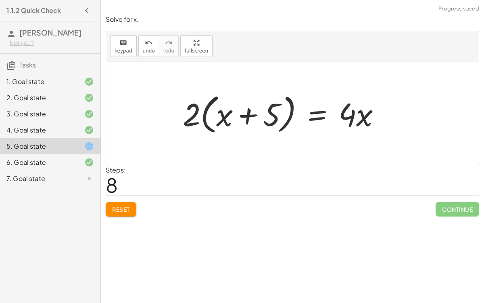
click at [224, 113] on div at bounding box center [285, 113] width 212 height 46
click at [246, 113] on div at bounding box center [285, 113] width 212 height 46
click at [203, 114] on div at bounding box center [285, 113] width 212 height 46
drag, startPoint x: 196, startPoint y: 112, endPoint x: 221, endPoint y: 115, distance: 25.7
click at [221, 115] on div at bounding box center [285, 113] width 212 height 46
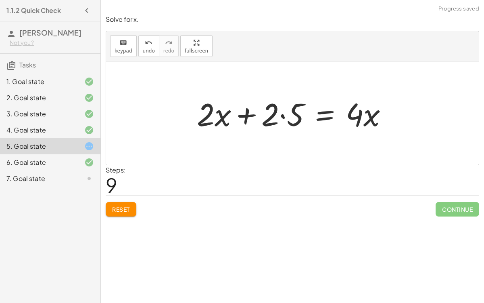
click at [281, 115] on div at bounding box center [296, 113] width 206 height 42
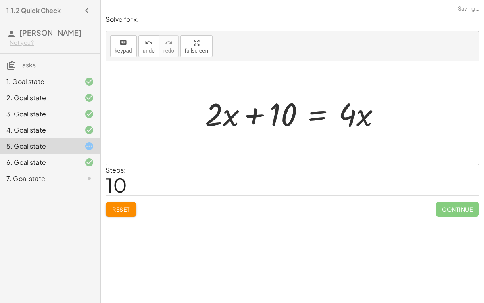
click at [261, 113] on div at bounding box center [296, 113] width 190 height 42
drag, startPoint x: 228, startPoint y: 113, endPoint x: 290, endPoint y: 114, distance: 61.8
click at [290, 114] on div at bounding box center [296, 113] width 190 height 42
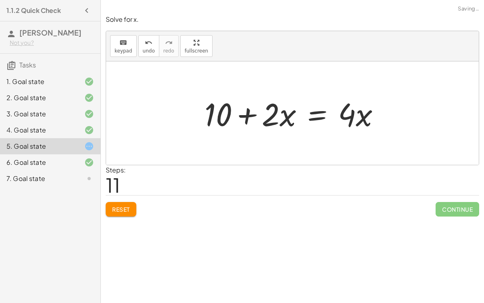
click at [248, 115] on div at bounding box center [296, 113] width 190 height 42
drag, startPoint x: 352, startPoint y: 125, endPoint x: 274, endPoint y: 124, distance: 77.9
click at [274, 124] on div at bounding box center [296, 113] width 190 height 42
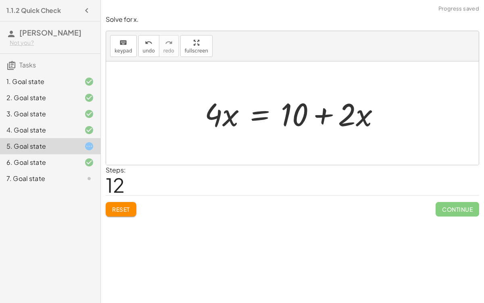
click at [320, 116] on div at bounding box center [296, 113] width 190 height 42
click at [264, 114] on div at bounding box center [296, 113] width 190 height 42
click at [193, 117] on div at bounding box center [295, 113] width 319 height 42
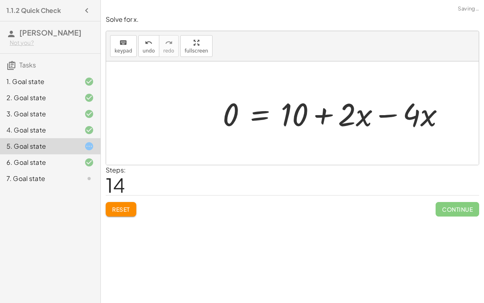
click at [391, 117] on div at bounding box center [337, 113] width 236 height 42
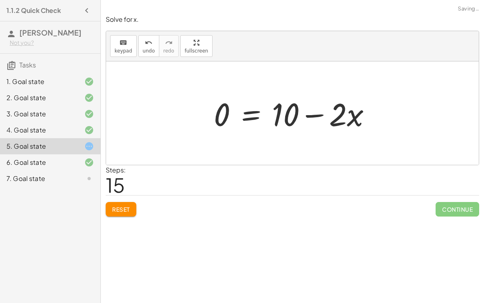
click at [322, 114] on div at bounding box center [296, 113] width 172 height 42
drag, startPoint x: 219, startPoint y: 116, endPoint x: 312, endPoint y: 90, distance: 96.1
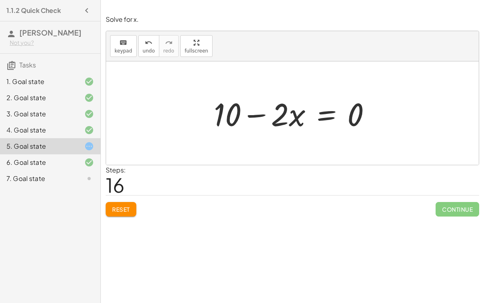
click at [329, 116] on div at bounding box center [296, 113] width 172 height 42
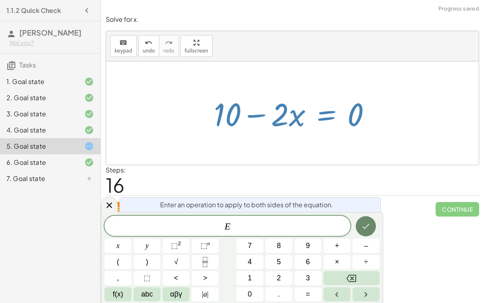
click at [366, 220] on button "Done" at bounding box center [366, 226] width 20 height 20
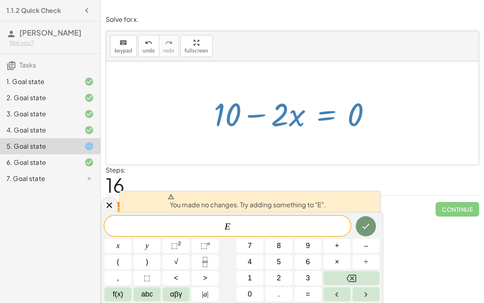
click at [359, 185] on div "Steps: 16" at bounding box center [293, 180] width 374 height 30
click at [350, 153] on div at bounding box center [292, 112] width 373 height 103
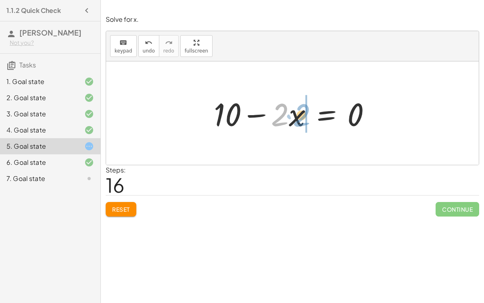
drag, startPoint x: 283, startPoint y: 107, endPoint x: 304, endPoint y: 107, distance: 21.8
click at [304, 107] on div at bounding box center [296, 113] width 172 height 42
drag, startPoint x: 295, startPoint y: 114, endPoint x: 272, endPoint y: 113, distance: 23.8
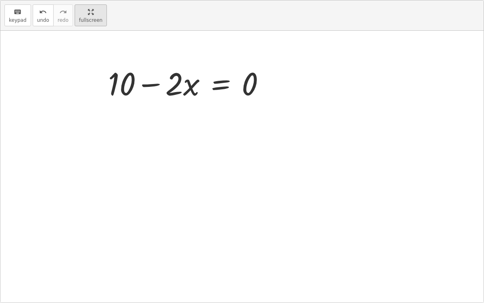
click at [191, 46] on div "keyboard keypad undo undo redo redo fullscreen + 7 + · 2 · x = + · 4 · x − 3 + …" at bounding box center [241, 151] width 483 height 302
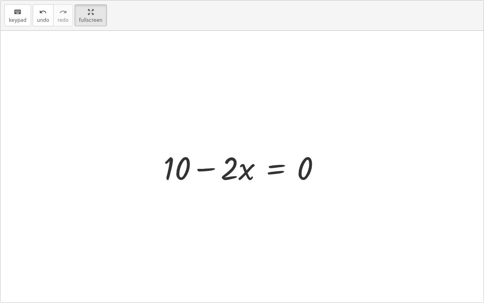
click at [278, 162] on div at bounding box center [245, 167] width 172 height 42
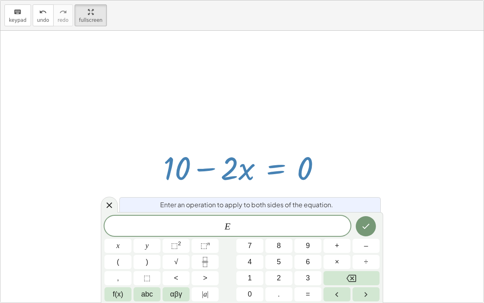
click at [281, 163] on div at bounding box center [245, 167] width 172 height 42
click at [227, 230] on var "E" at bounding box center [228, 226] width 6 height 10
click at [231, 228] on span "​ E" at bounding box center [228, 226] width 246 height 11
click at [371, 234] on button "÷" at bounding box center [366, 262] width 27 height 14
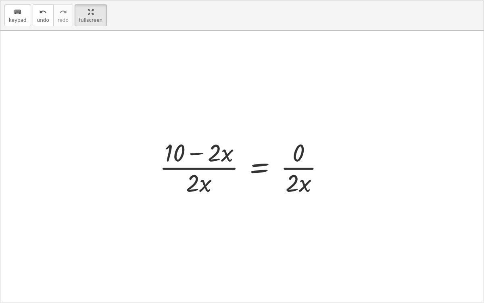
click at [228, 166] on div at bounding box center [245, 167] width 180 height 62
click at [291, 164] on div at bounding box center [245, 167] width 180 height 62
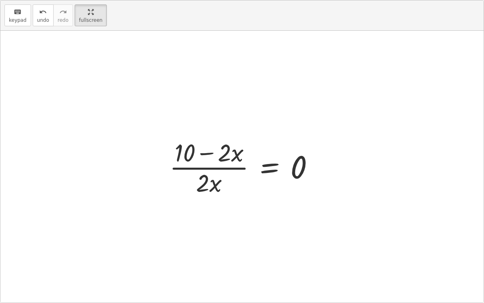
click at [216, 166] on div at bounding box center [244, 167] width 159 height 62
click at [210, 150] on div at bounding box center [244, 167] width 159 height 62
drag, startPoint x: 228, startPoint y: 151, endPoint x: 192, endPoint y: 149, distance: 36.4
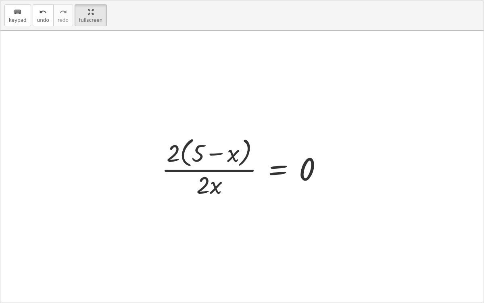
click at [173, 154] on div at bounding box center [245, 167] width 176 height 66
click at [205, 180] on div at bounding box center [245, 167] width 176 height 66
click at [218, 172] on div at bounding box center [245, 167] width 176 height 66
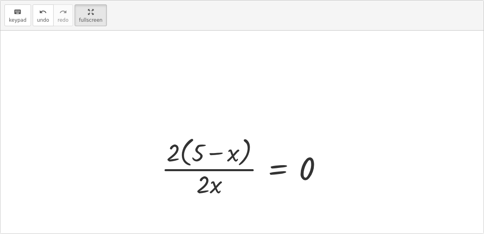
click at [120, 108] on div at bounding box center [241, 151] width 483 height 240
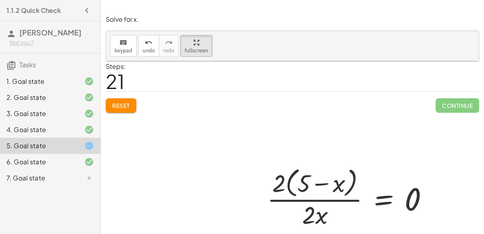
click at [121, 107] on div at bounding box center [292, 181] width 373 height 240
click at [118, 100] on div at bounding box center [292, 181] width 373 height 240
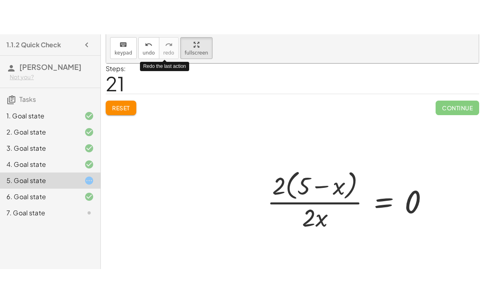
scroll to position [57, 0]
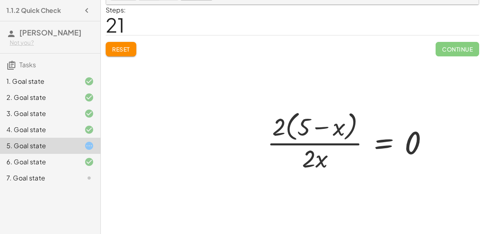
click at [117, 47] on div at bounding box center [292, 125] width 373 height 240
click at [220, 54] on div at bounding box center [292, 125] width 373 height 240
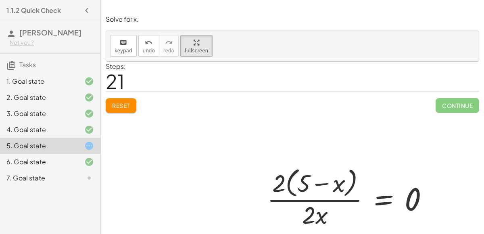
click at [117, 112] on div at bounding box center [292, 181] width 373 height 240
click at [197, 52] on span "fullscreen" at bounding box center [196, 51] width 23 height 6
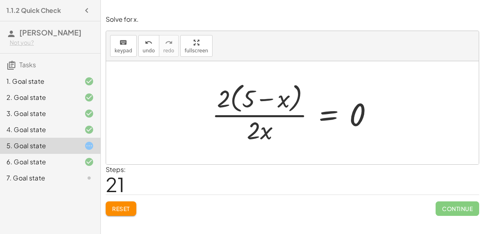
click at [122, 208] on span "Reset" at bounding box center [121, 208] width 18 height 7
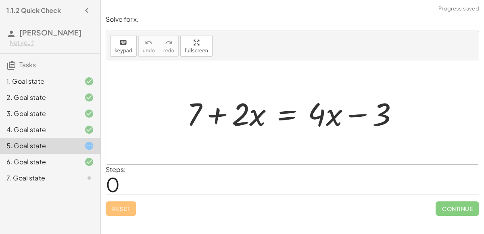
click at [216, 118] on div at bounding box center [296, 113] width 226 height 42
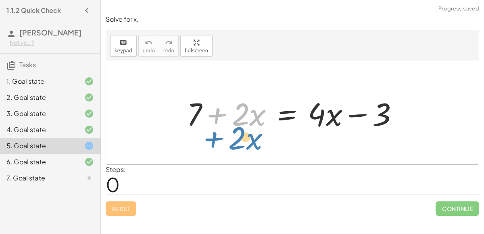
drag, startPoint x: 216, startPoint y: 118, endPoint x: 173, endPoint y: 140, distance: 48.6
click at [173, 140] on div "+ · 2 · x + 7 + · 2 · x = + · 4 · x − 3" at bounding box center [292, 112] width 373 height 103
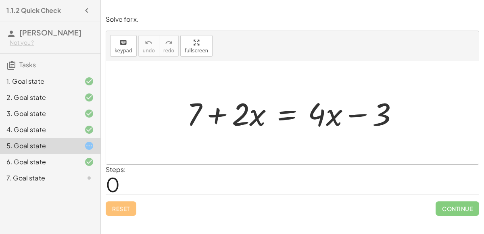
click at [285, 115] on div at bounding box center [296, 113] width 226 height 42
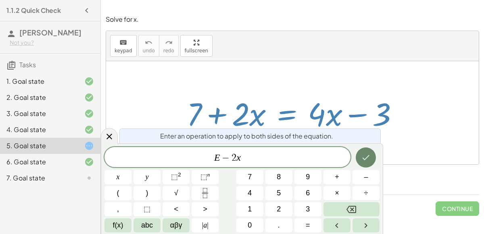
click at [372, 159] on button "Done" at bounding box center [366, 158] width 20 height 20
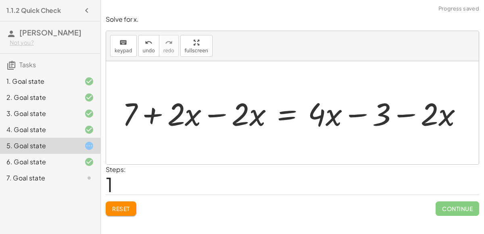
click at [220, 113] on div at bounding box center [295, 113] width 355 height 42
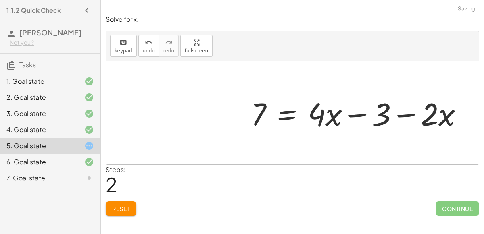
click at [402, 115] on div at bounding box center [360, 113] width 226 height 42
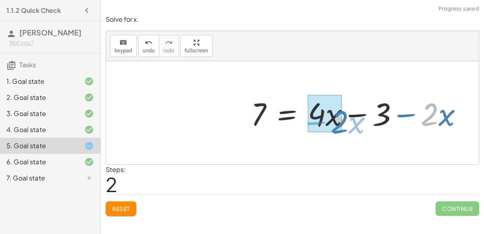
drag, startPoint x: 429, startPoint y: 117, endPoint x: 338, endPoint y: 125, distance: 91.1
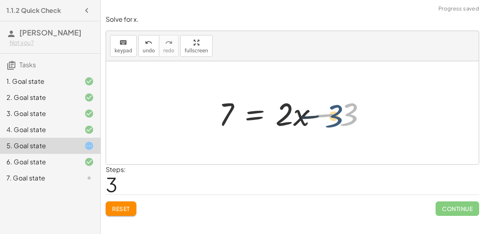
drag, startPoint x: 345, startPoint y: 110, endPoint x: 330, endPoint y: 111, distance: 15.4
click at [330, 111] on div at bounding box center [296, 113] width 162 height 42
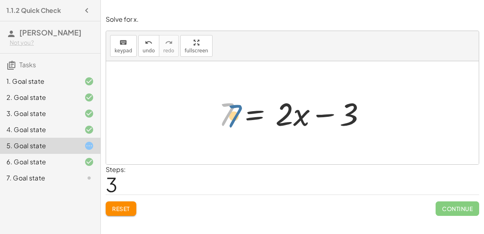
drag, startPoint x: 230, startPoint y: 117, endPoint x: 238, endPoint y: 119, distance: 7.8
click at [238, 119] on div at bounding box center [296, 113] width 162 height 42
click at [263, 113] on div at bounding box center [296, 113] width 162 height 42
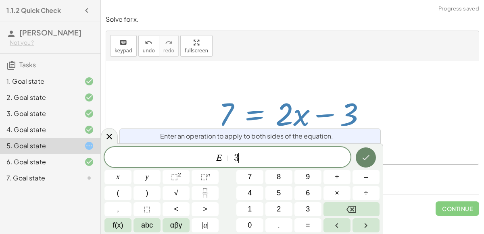
click at [369, 157] on icon "Done" at bounding box center [366, 158] width 10 height 10
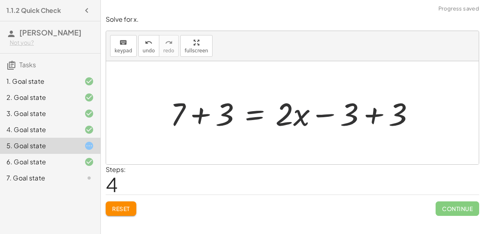
click at [344, 114] on div at bounding box center [295, 113] width 259 height 42
click at [374, 114] on div at bounding box center [295, 113] width 259 height 42
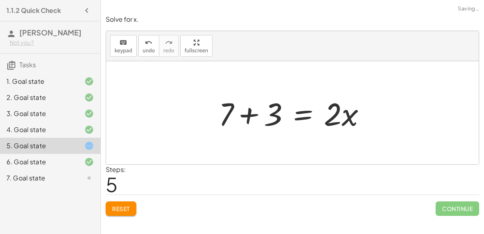
click at [251, 113] on div at bounding box center [296, 113] width 162 height 42
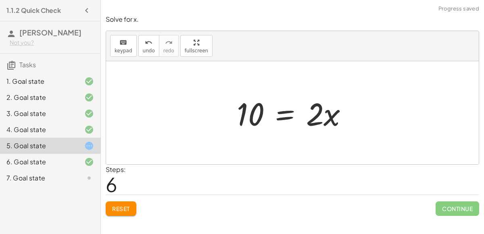
click at [283, 115] on div at bounding box center [296, 113] width 126 height 42
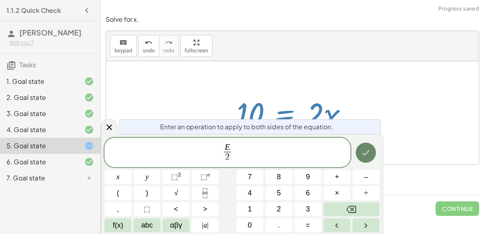
click at [366, 154] on icon "Done" at bounding box center [366, 153] width 7 height 5
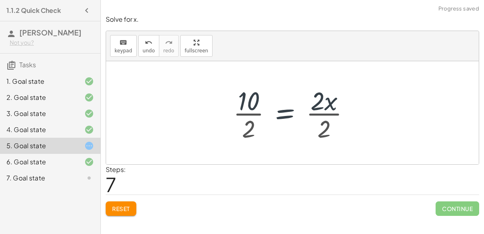
click at [320, 113] on div at bounding box center [294, 113] width 131 height 62
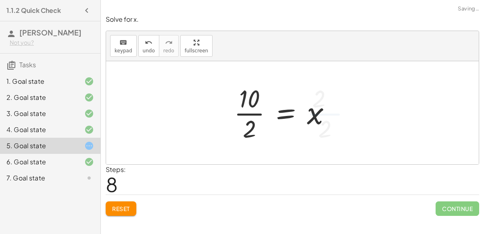
click at [253, 102] on div at bounding box center [286, 113] width 112 height 62
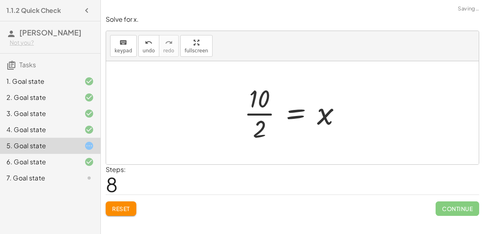
click at [253, 102] on div at bounding box center [296, 113] width 112 height 62
click at [252, 106] on div at bounding box center [296, 113] width 112 height 62
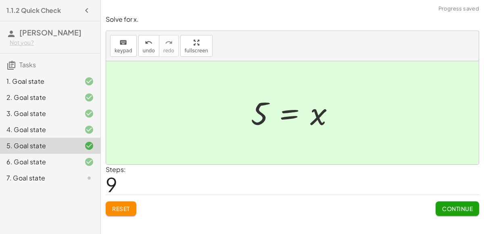
click at [441, 207] on button "Continue" at bounding box center [458, 209] width 44 height 15
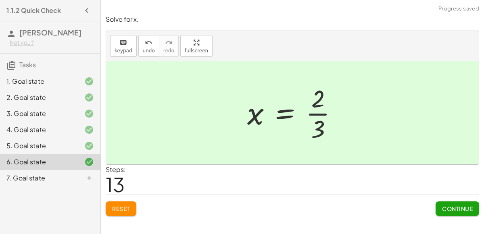
click at [457, 207] on span "Continue" at bounding box center [457, 208] width 31 height 7
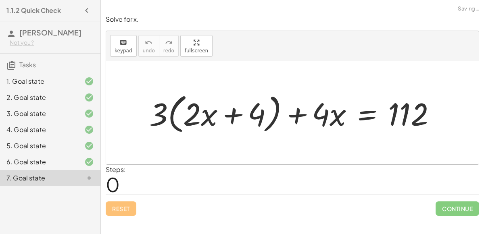
click at [234, 114] on div at bounding box center [295, 113] width 301 height 46
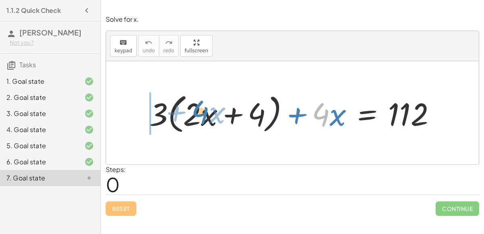
drag, startPoint x: 322, startPoint y: 114, endPoint x: 201, endPoint y: 113, distance: 121.5
click at [201, 113] on div at bounding box center [295, 113] width 301 height 46
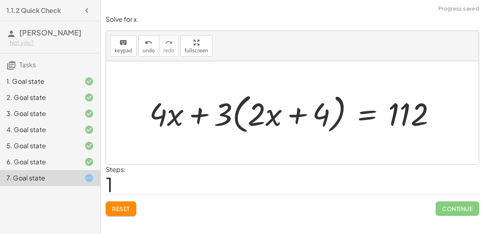
click at [243, 114] on div at bounding box center [295, 113] width 301 height 46
click at [303, 113] on div at bounding box center [295, 113] width 301 height 46
drag, startPoint x: 220, startPoint y: 114, endPoint x: 282, endPoint y: 121, distance: 62.6
click at [282, 121] on div at bounding box center [295, 113] width 301 height 46
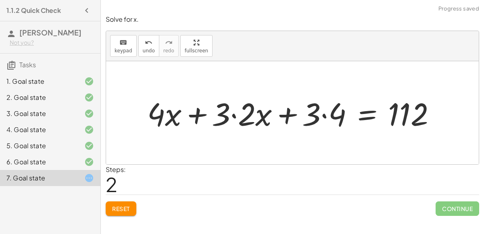
click at [291, 115] on div at bounding box center [294, 113] width 303 height 42
click at [322, 117] on div at bounding box center [294, 113] width 303 height 42
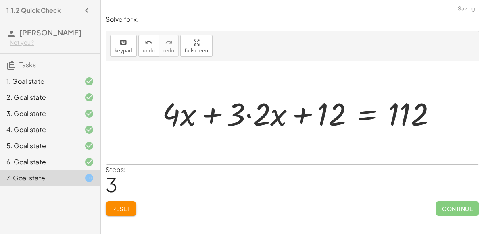
click at [248, 113] on div at bounding box center [302, 113] width 288 height 42
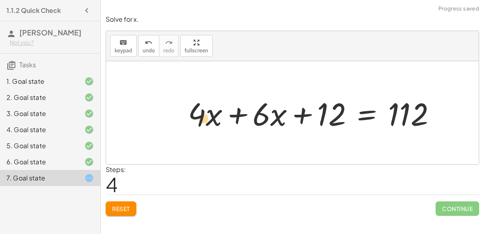
drag, startPoint x: 201, startPoint y: 113, endPoint x: 190, endPoint y: 115, distance: 11.2
click at [190, 115] on div at bounding box center [315, 113] width 262 height 42
click at [231, 111] on div at bounding box center [315, 113] width 262 height 42
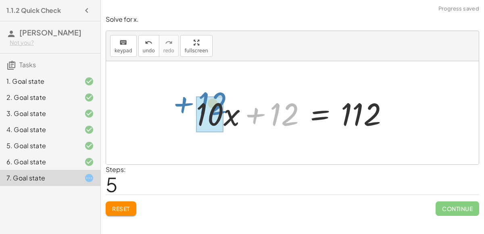
drag, startPoint x: 286, startPoint y: 114, endPoint x: 203, endPoint y: 105, distance: 84.0
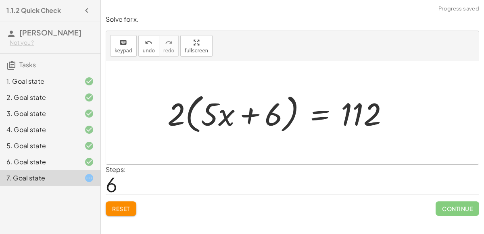
click at [224, 116] on div at bounding box center [281, 113] width 236 height 46
drag, startPoint x: 174, startPoint y: 114, endPoint x: 231, endPoint y: 122, distance: 57.8
click at [231, 122] on div at bounding box center [281, 113] width 236 height 46
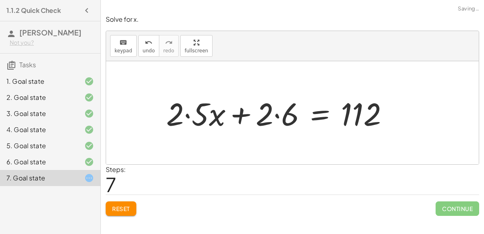
click at [274, 116] on div at bounding box center [280, 113] width 237 height 42
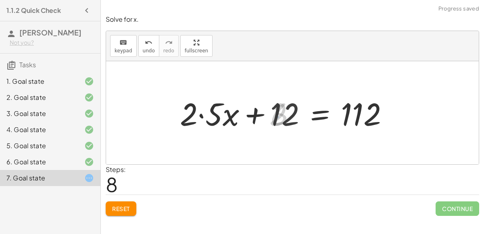
click at [201, 114] on div at bounding box center [288, 113] width 222 height 42
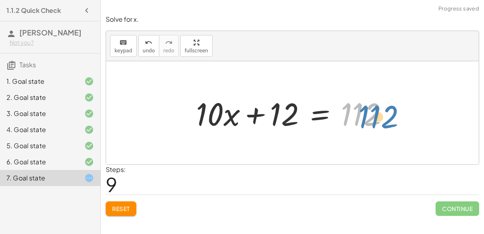
drag, startPoint x: 358, startPoint y: 114, endPoint x: 382, endPoint y: 117, distance: 24.0
click at [382, 117] on div at bounding box center [295, 113] width 207 height 42
click at [324, 117] on div at bounding box center [295, 113] width 207 height 42
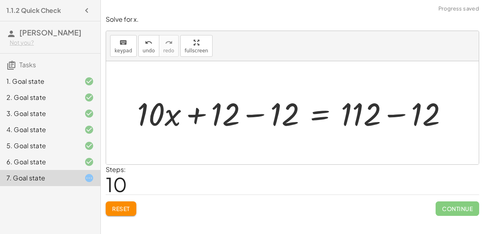
click at [254, 119] on div at bounding box center [295, 113] width 325 height 42
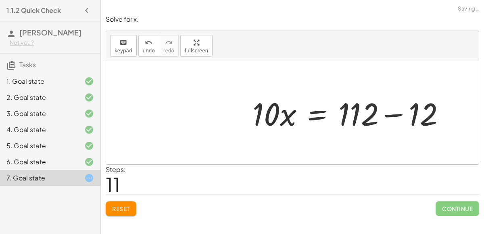
click at [397, 111] on div at bounding box center [352, 113] width 207 height 42
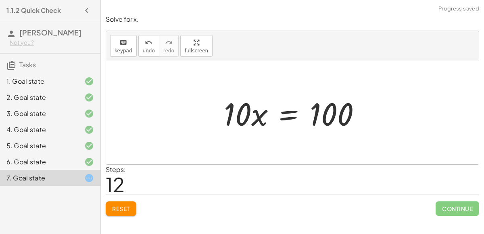
click at [286, 115] on div at bounding box center [295, 113] width 151 height 42
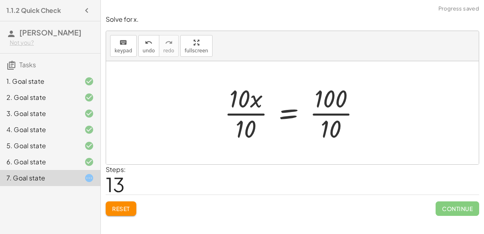
click at [260, 117] on div at bounding box center [295, 113] width 151 height 62
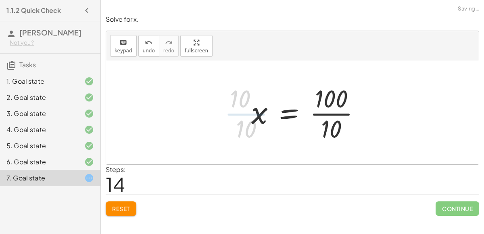
click at [326, 117] on div at bounding box center [309, 113] width 124 height 62
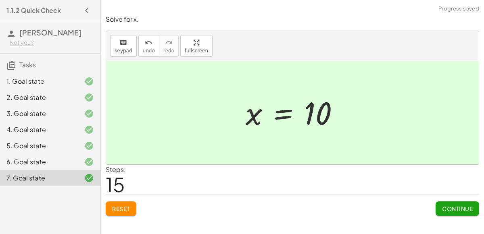
click at [444, 207] on span "Continue" at bounding box center [457, 208] width 31 height 7
